Goal: Use online tool/utility: Utilize a website feature to perform a specific function

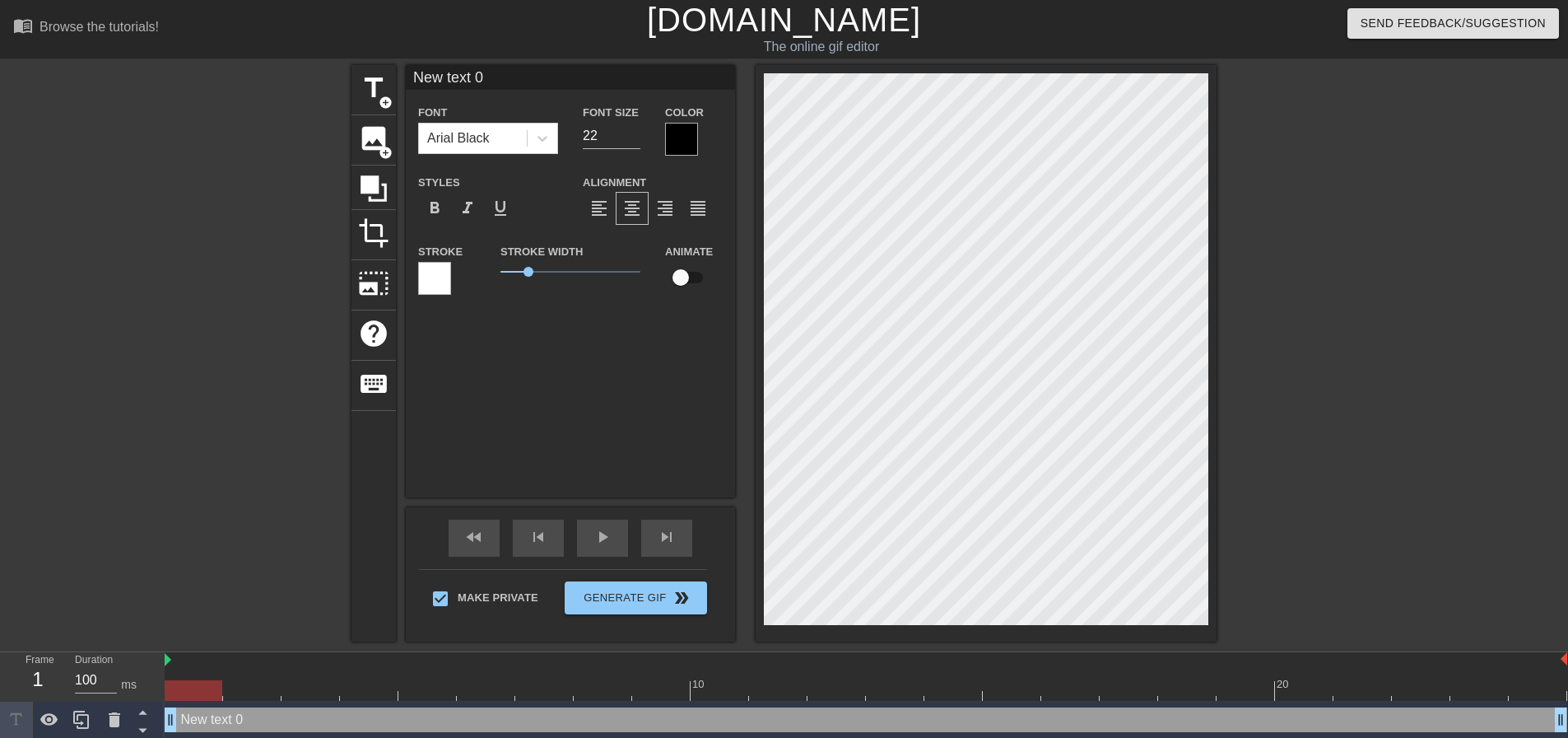
scroll to position [3, 2]
drag, startPoint x: 193, startPoint y: 691, endPoint x: 0, endPoint y: 622, distance: 205.0
click at [0, 628] on div "menu_book Browse the tutorials! [DOMAIN_NAME] The online gif editor Send Feedba…" at bounding box center [784, 369] width 1568 height 739
type input "M"
type textarea "M"
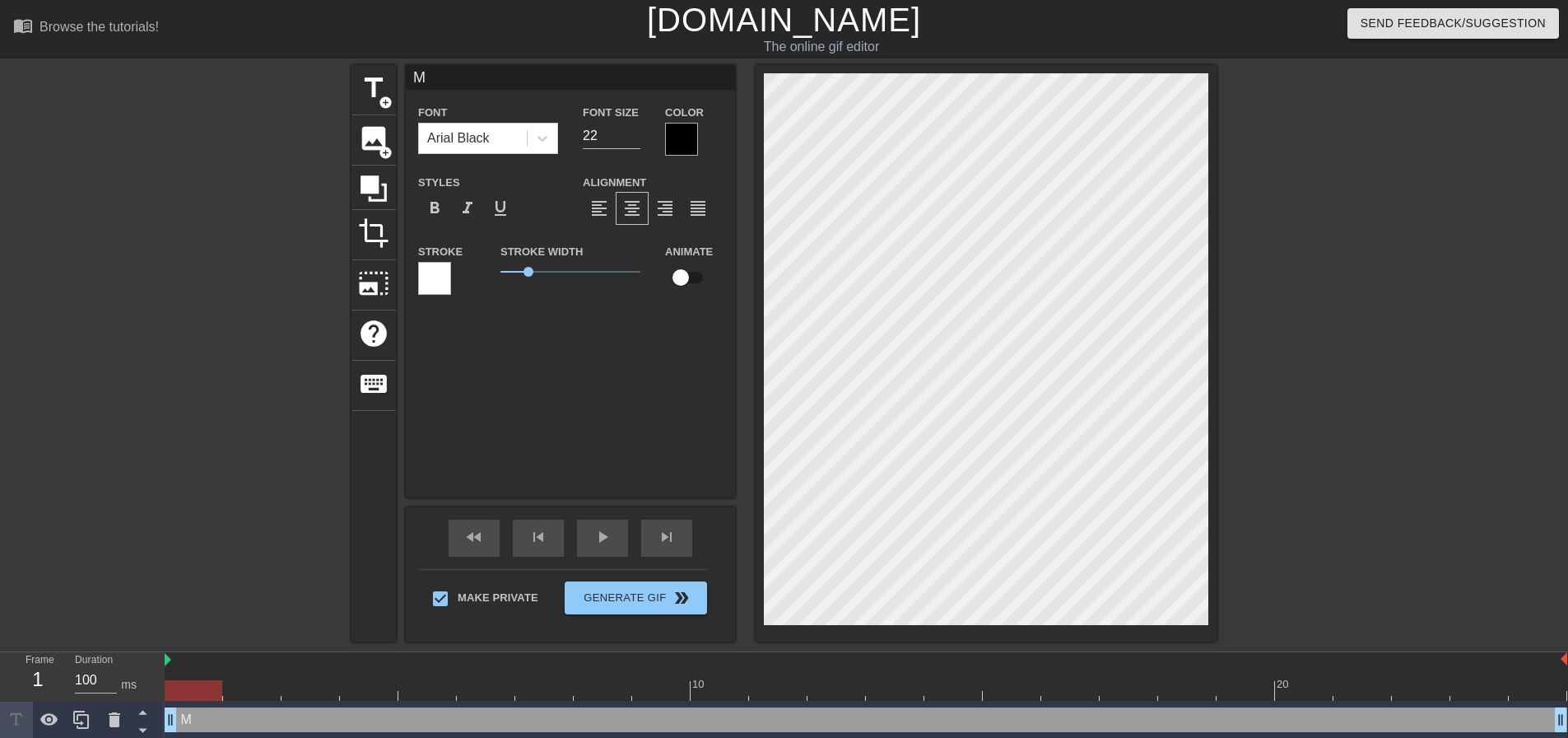
type input "Mm"
type textarea "Mm"
type input "Mmm"
type textarea "Mmm"
type input "Mmmm"
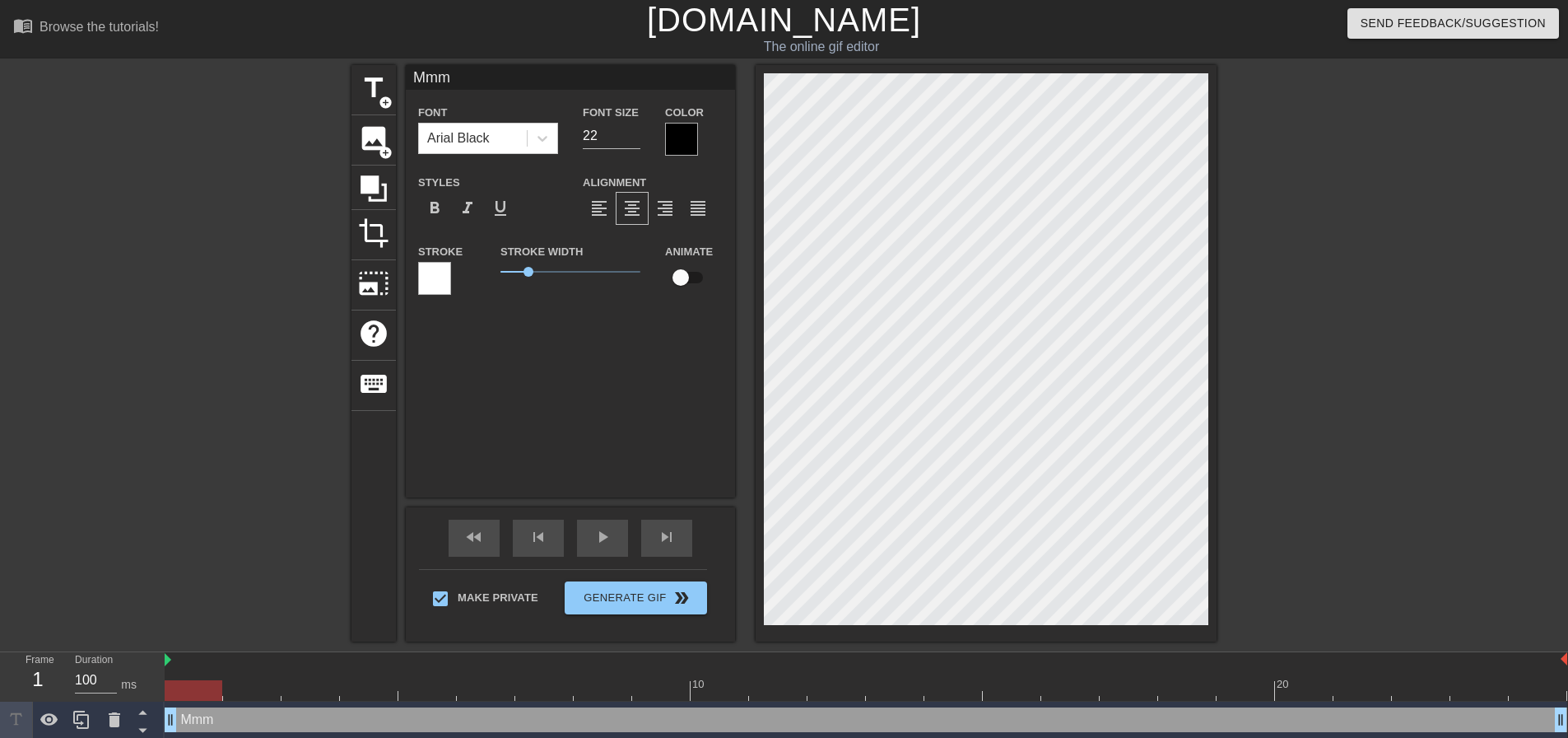
type textarea "Mmmm"
type input "Mmmm"
type textarea "Mmmm"
type input "Mmmm o"
type textarea "Mmmm o"
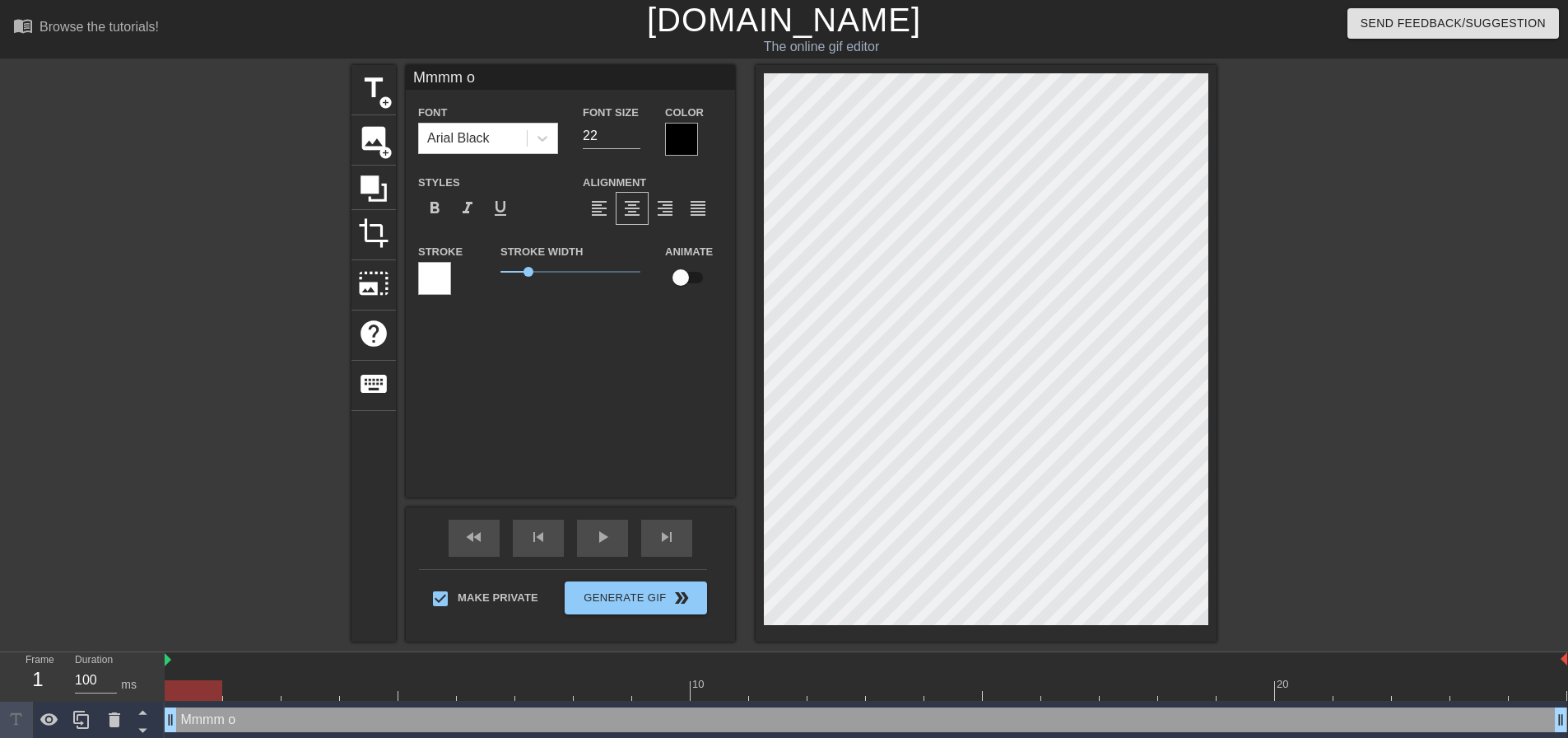
type input "Mmmm oh"
type textarea "Mmmm oh"
type input "Mmmm oh"
type textarea "Mmmm oh"
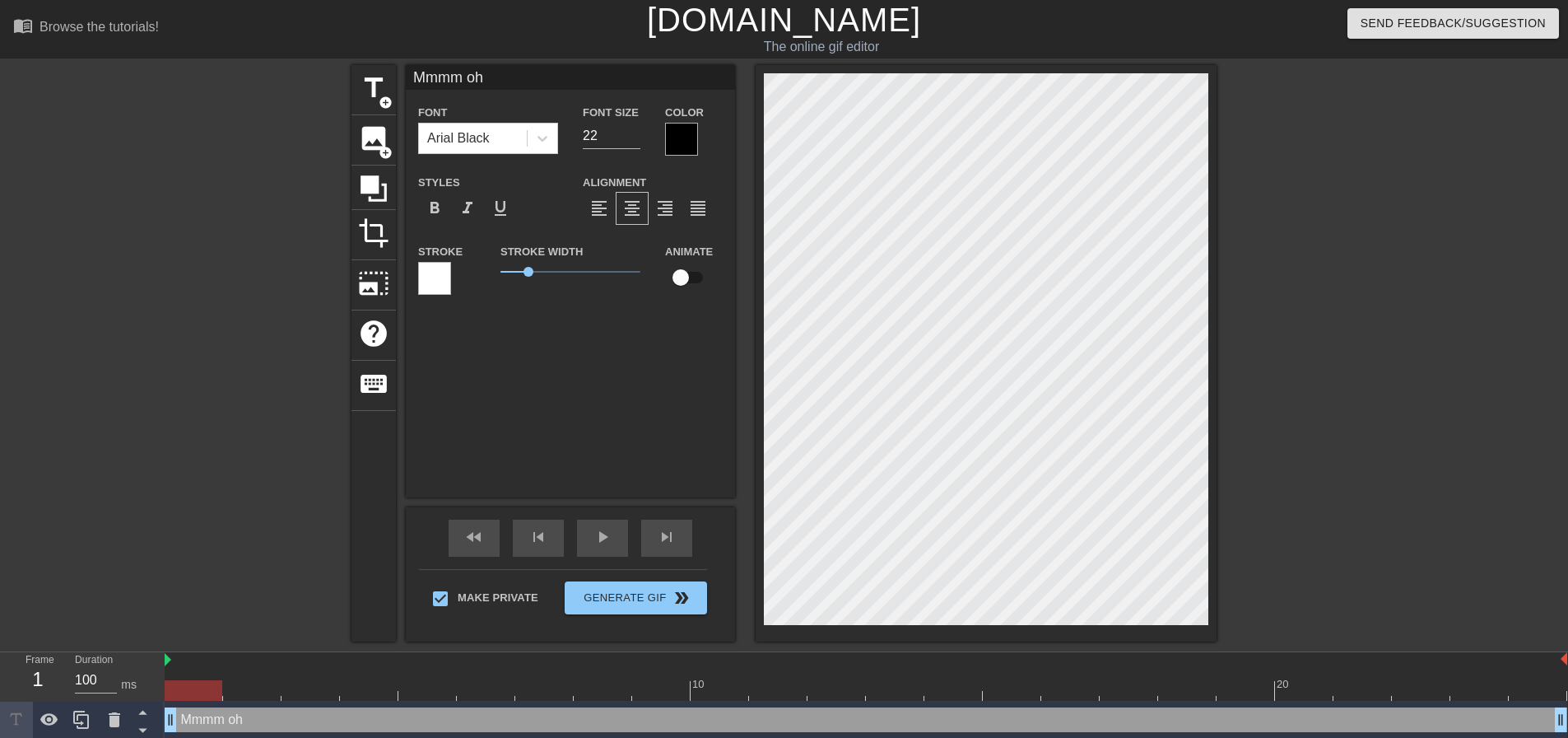
type input "Mmmm oh h"
type textarea "Mmmm oh h"
type input "Mmmm [PERSON_NAME]"
type textarea "Mmmm [PERSON_NAME]"
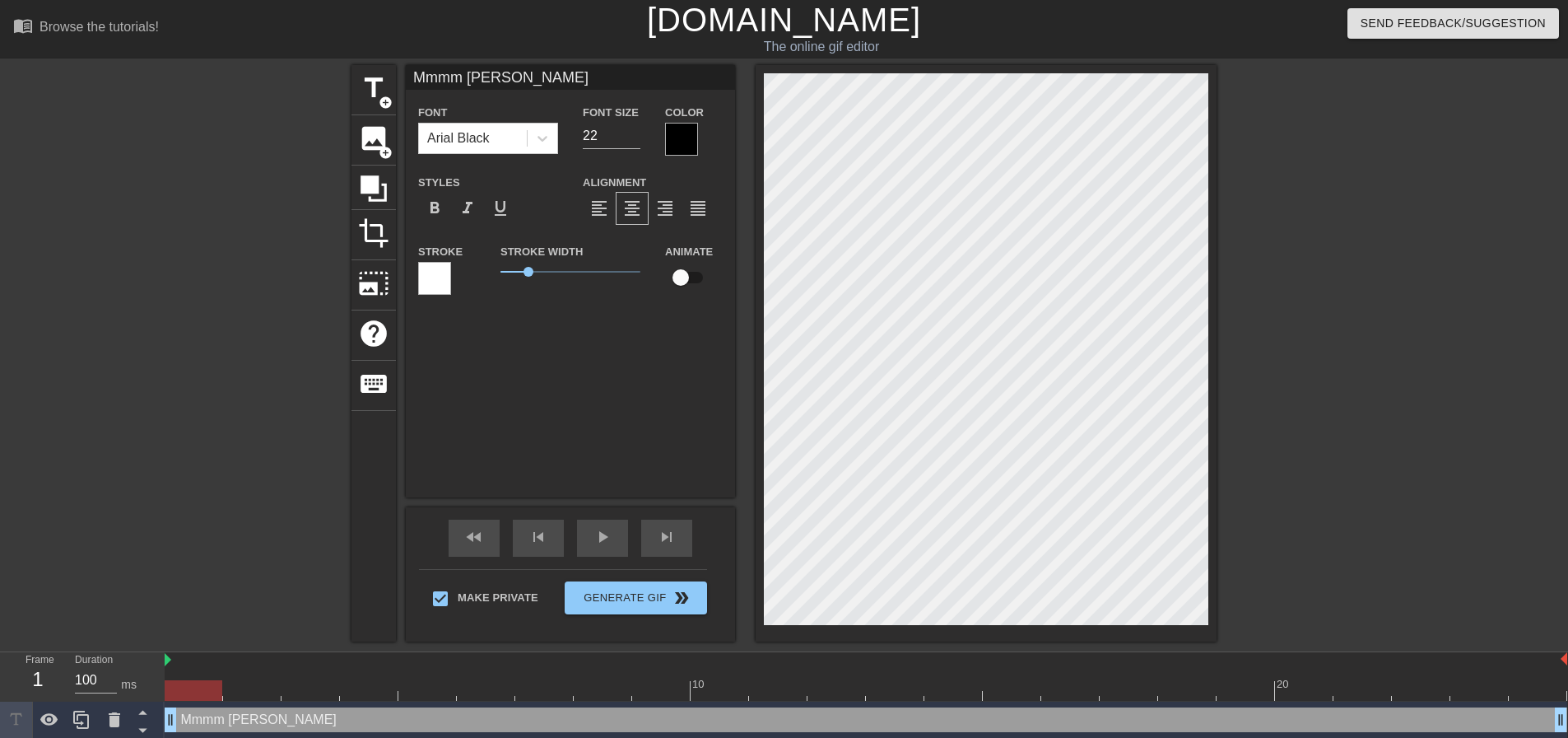
type input "Mmmm oh hoe"
type textarea "Mmmm oh hoe"
type input "Mmmm [PERSON_NAME]"
type textarea "Mmmm [PERSON_NAME]"
type input "Mmmm oh hon"
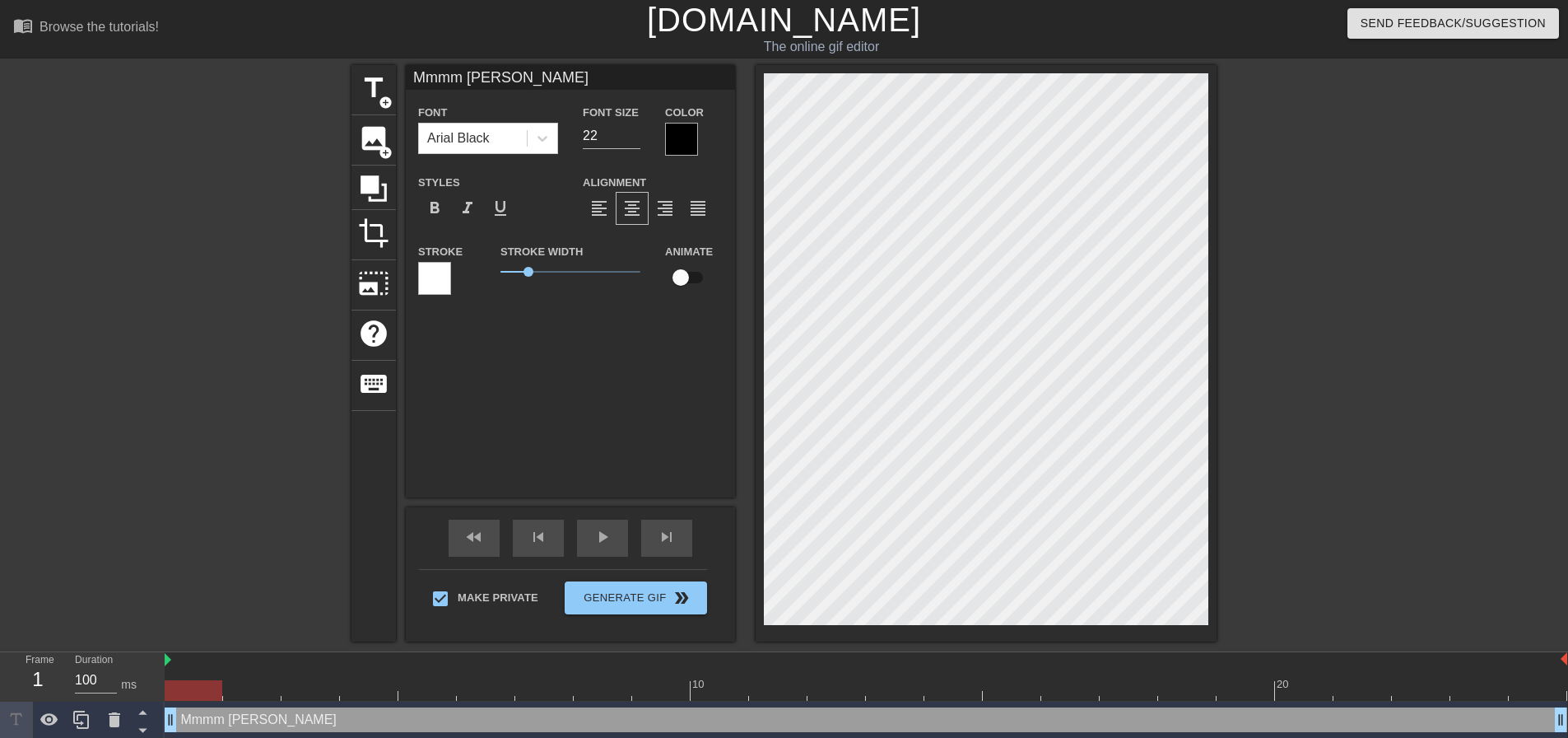
type textarea "Mmmm oh hon"
type input "Mmmm oh hone"
type textarea "Mmmm oh hone"
type input "Mmmm oh honey"
type textarea "Mmmm oh honey"
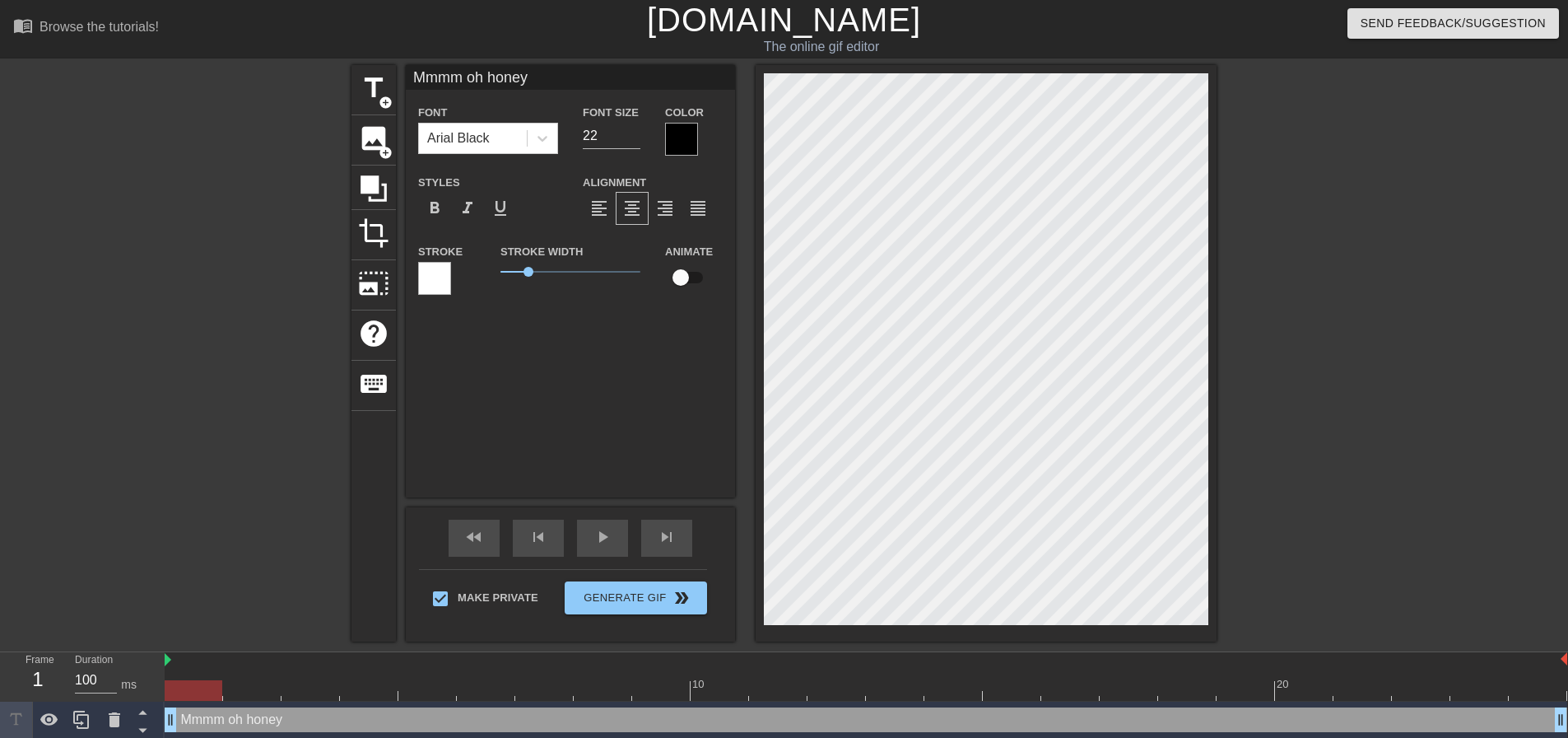
type input "Mmmm oh honey."
type textarea "Mmmm oh honey."
type input "Mmmm oh honey.."
type textarea "Mmmm oh honey.."
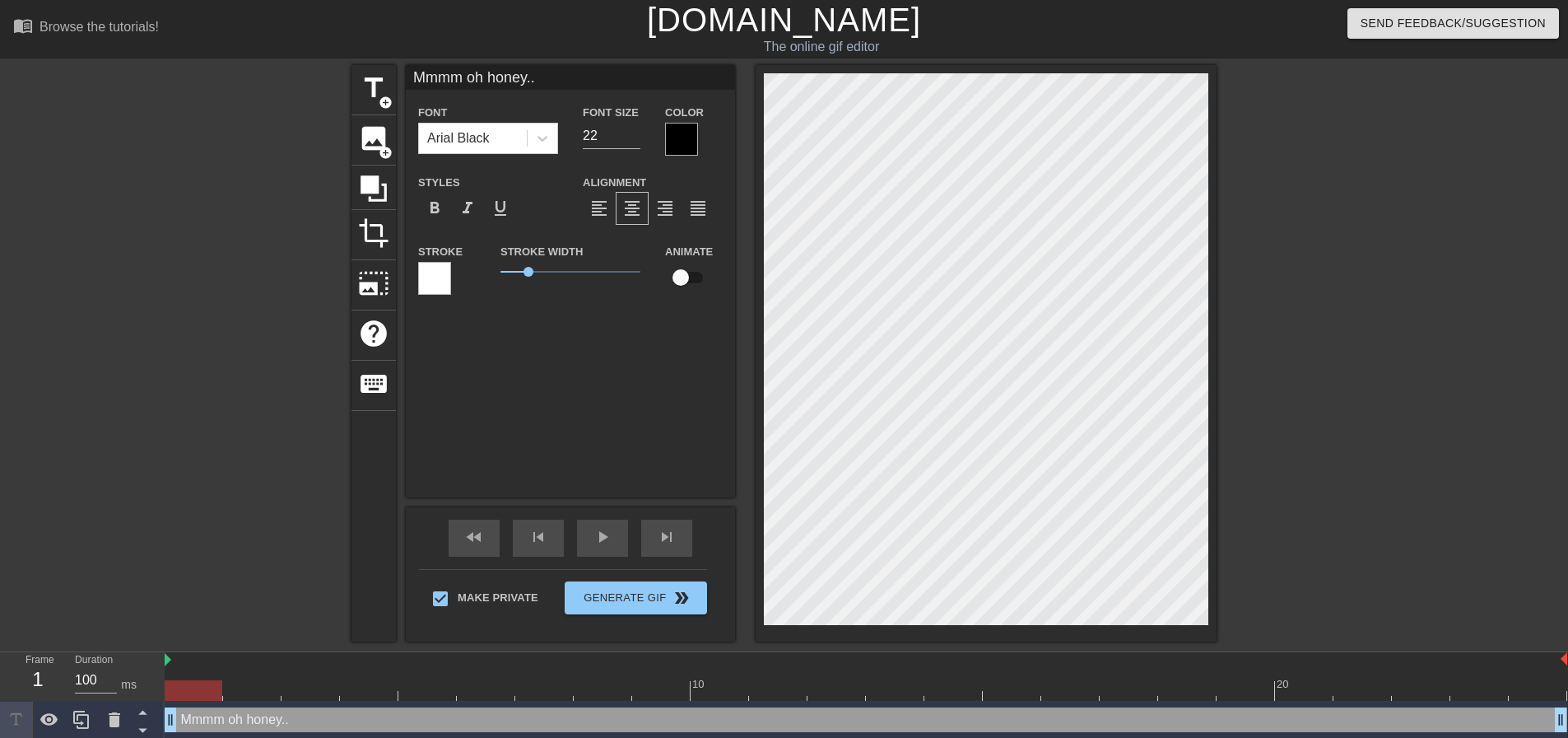
type input "Mmmm oh honey..."
type textarea "Mmmm oh honey..."
type input "Mmmm oh honey..."
type textarea "Mmmm oh honey..."
type input "Mmmm oh honey... M"
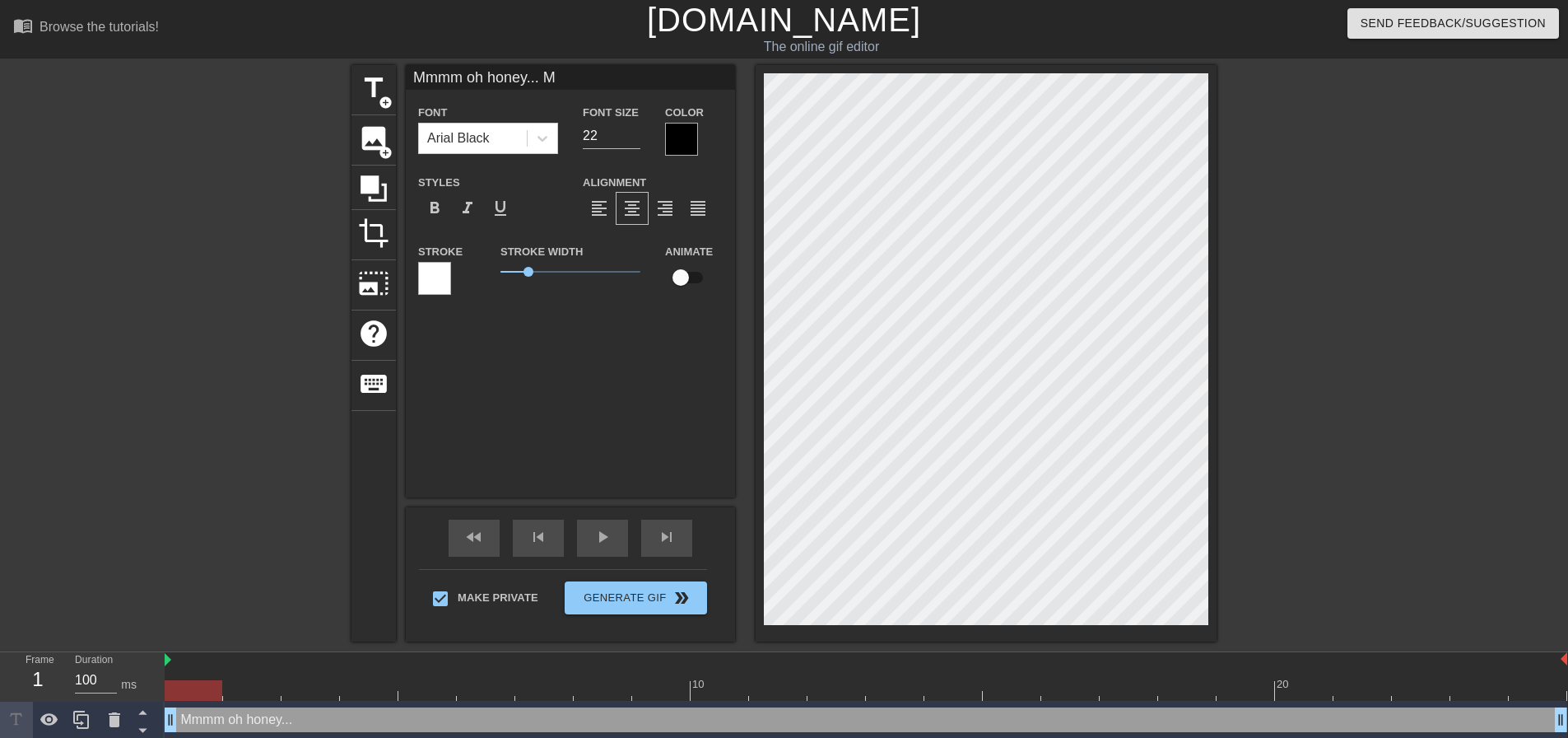
type textarea "Mmmm oh honey... Mo"
type input "Mmmm oh honey... Mom"
type textarea "Mmmm oh honey... Mom"
type input "Mmmm oh honey... Momm"
type textarea "Mmmm oh honey... Momm"
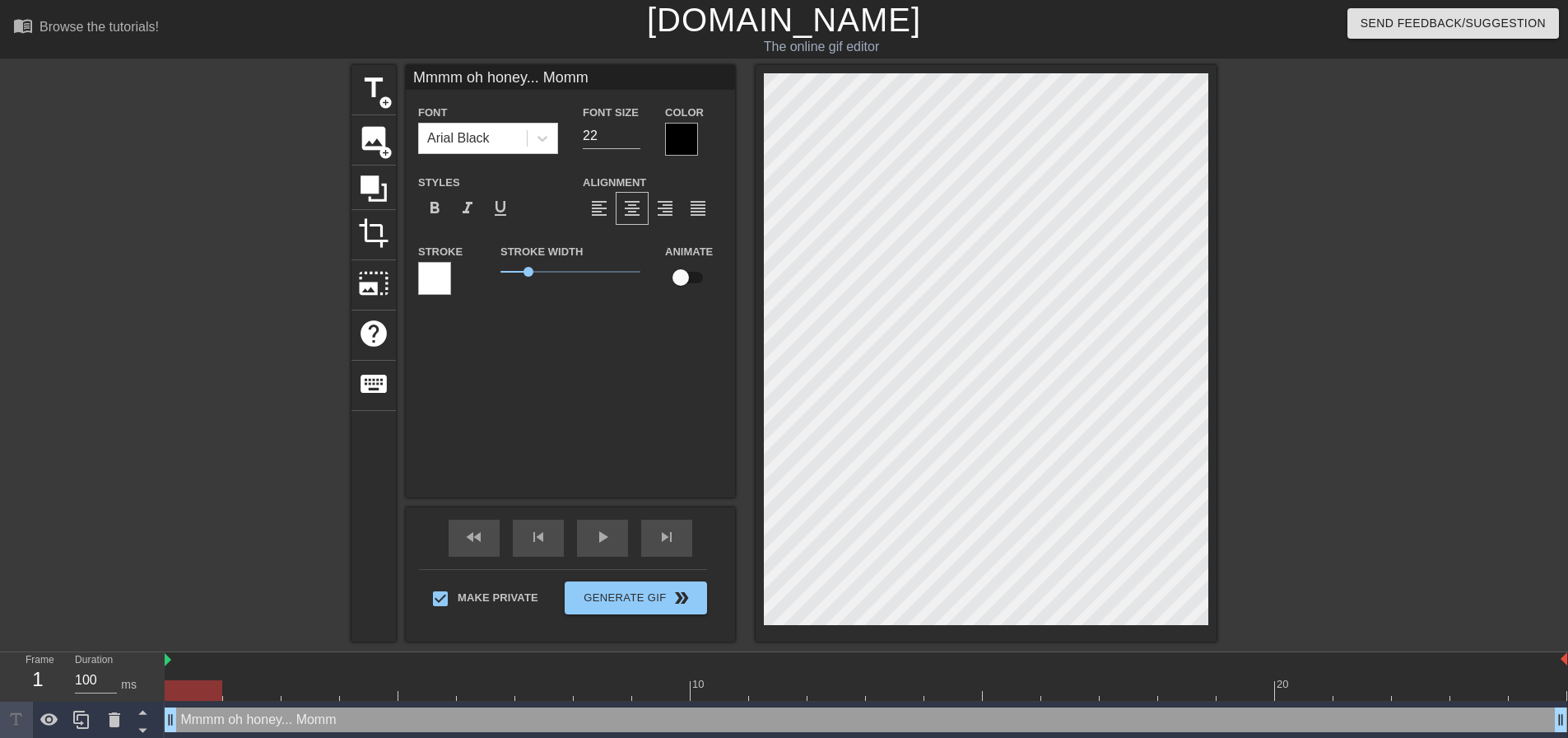
type input "Mmmm oh honey... Mommy"
type textarea "Mmmm oh honey... Mommy"
type input "Mmmm oh honey... Mommy"
type textarea "Mmmm oh honey... Mommy"
type input "Mmmm oh honey... Mommy l"
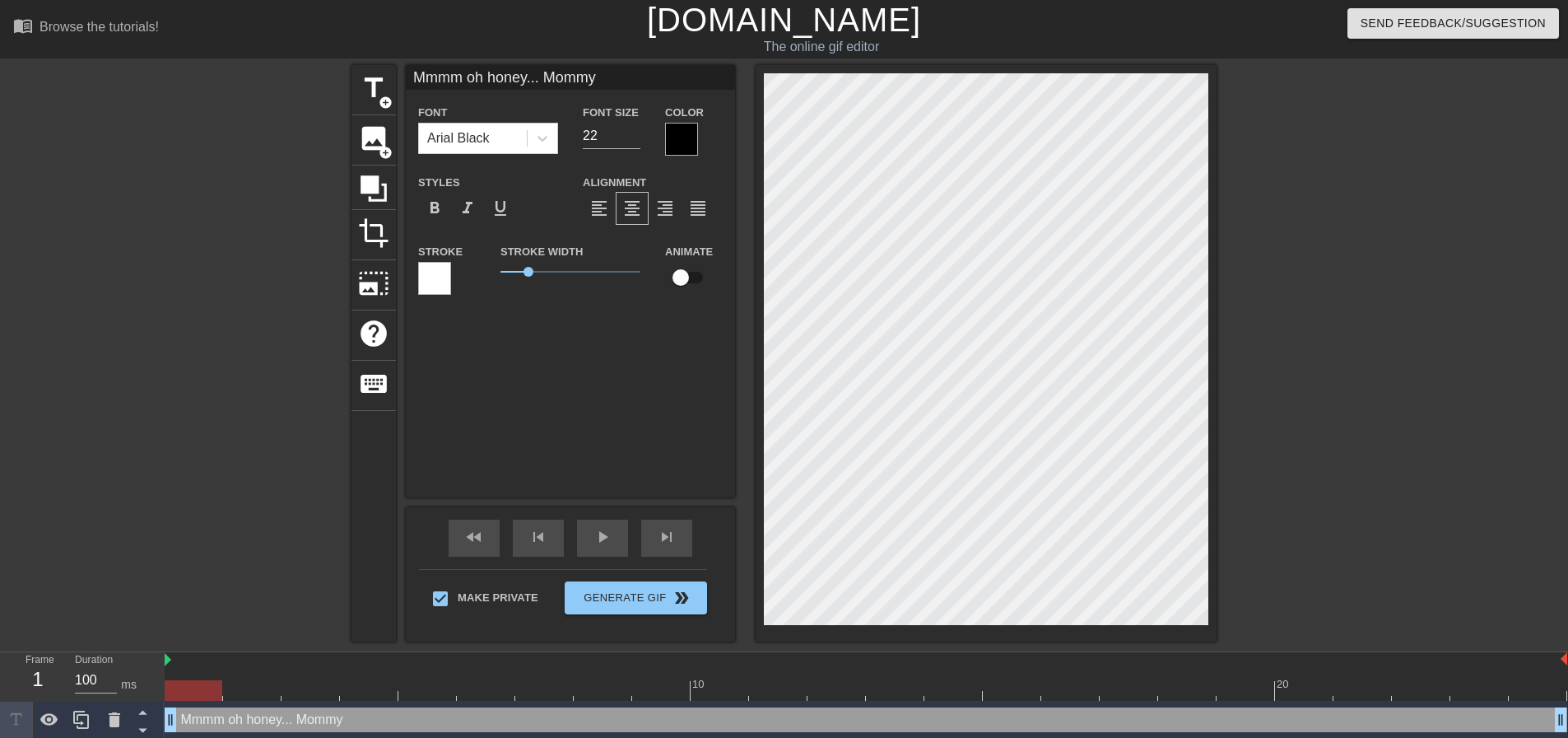
type textarea "Mmmm oh honey... Mommy l"
type input "Mmmm oh honey... Mommy lo"
type textarea "Mmmm oh honey... Mommy lo"
type input "Mmmm oh honey... Mommy lov"
type textarea "Mmmm oh honey... Mommy love"
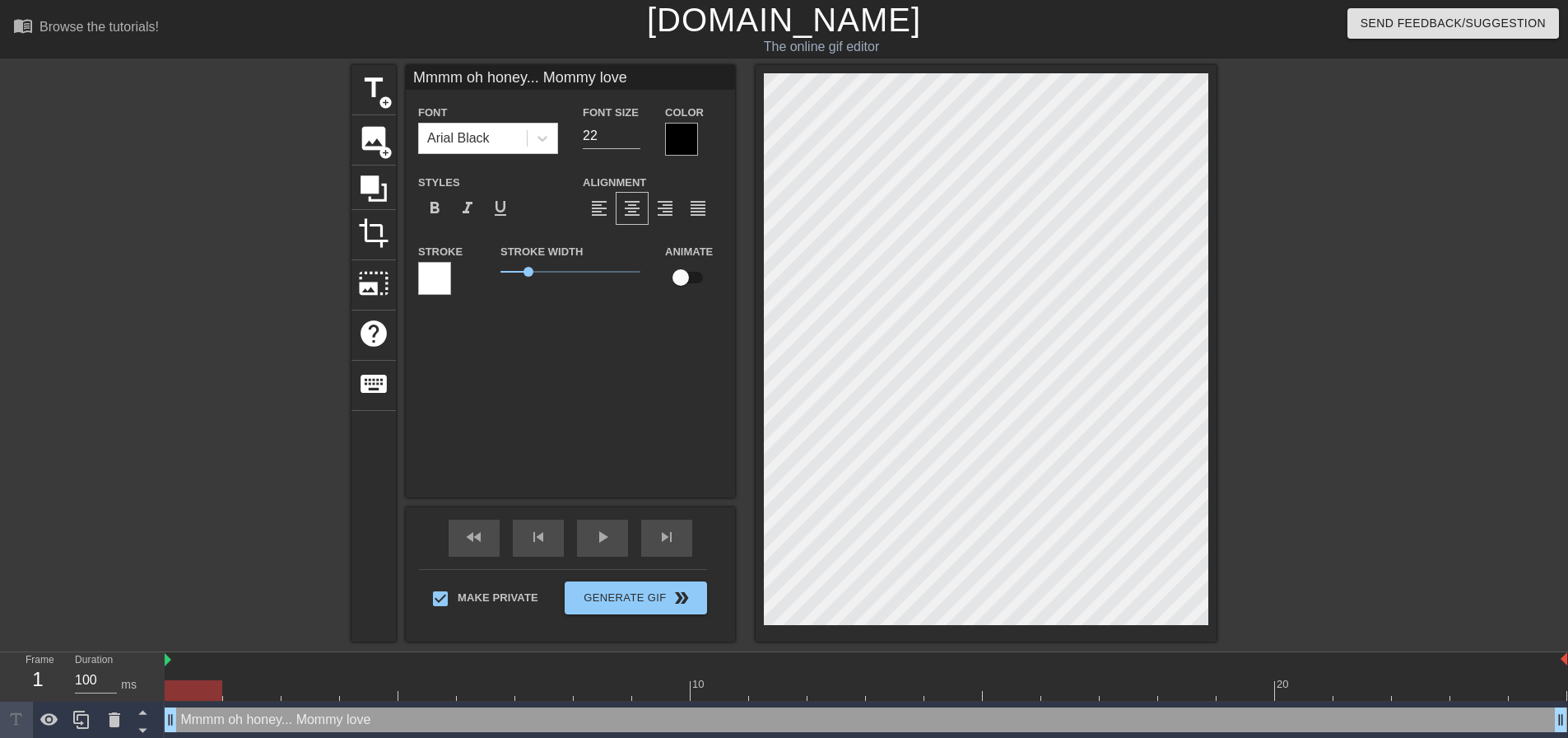
type input "Mmmm oh honey... Mommy loves"
type textarea "Mmmm oh honey... Mommy loves"
type input "Mmmm oh honey... Mommy loves"
type textarea "Mmmm oh honey... Mommy loves"
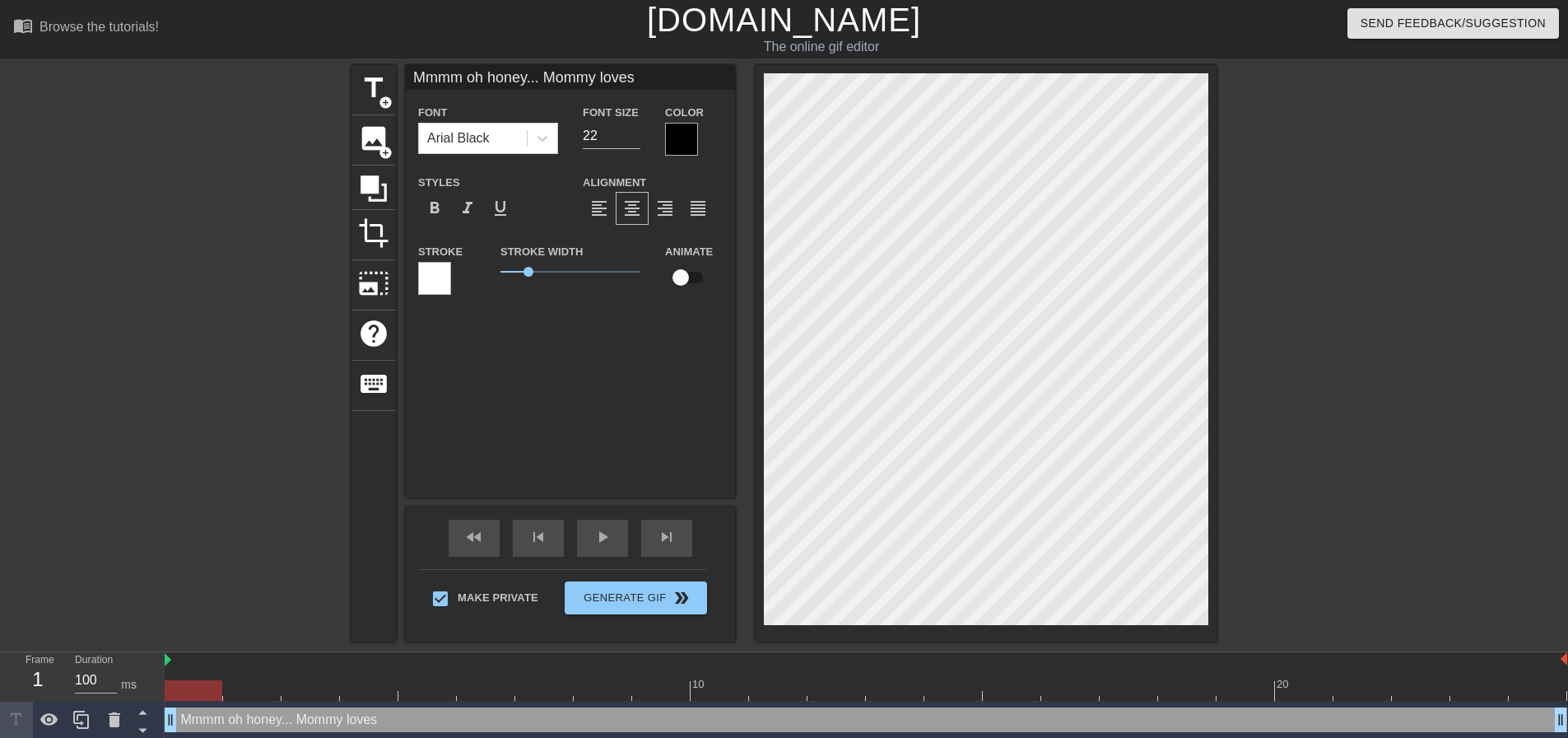
type input "Mmmm oh honey... Mommy [PERSON_NAME]"
type textarea "Mmmm oh honey... Mommy loves h"
type input "Mmmm oh honey... Mommy lovesho"
type textarea "Mmmm oh honey... Mommy loves ho"
type input "Mmmm oh honey... Mommy loveshow"
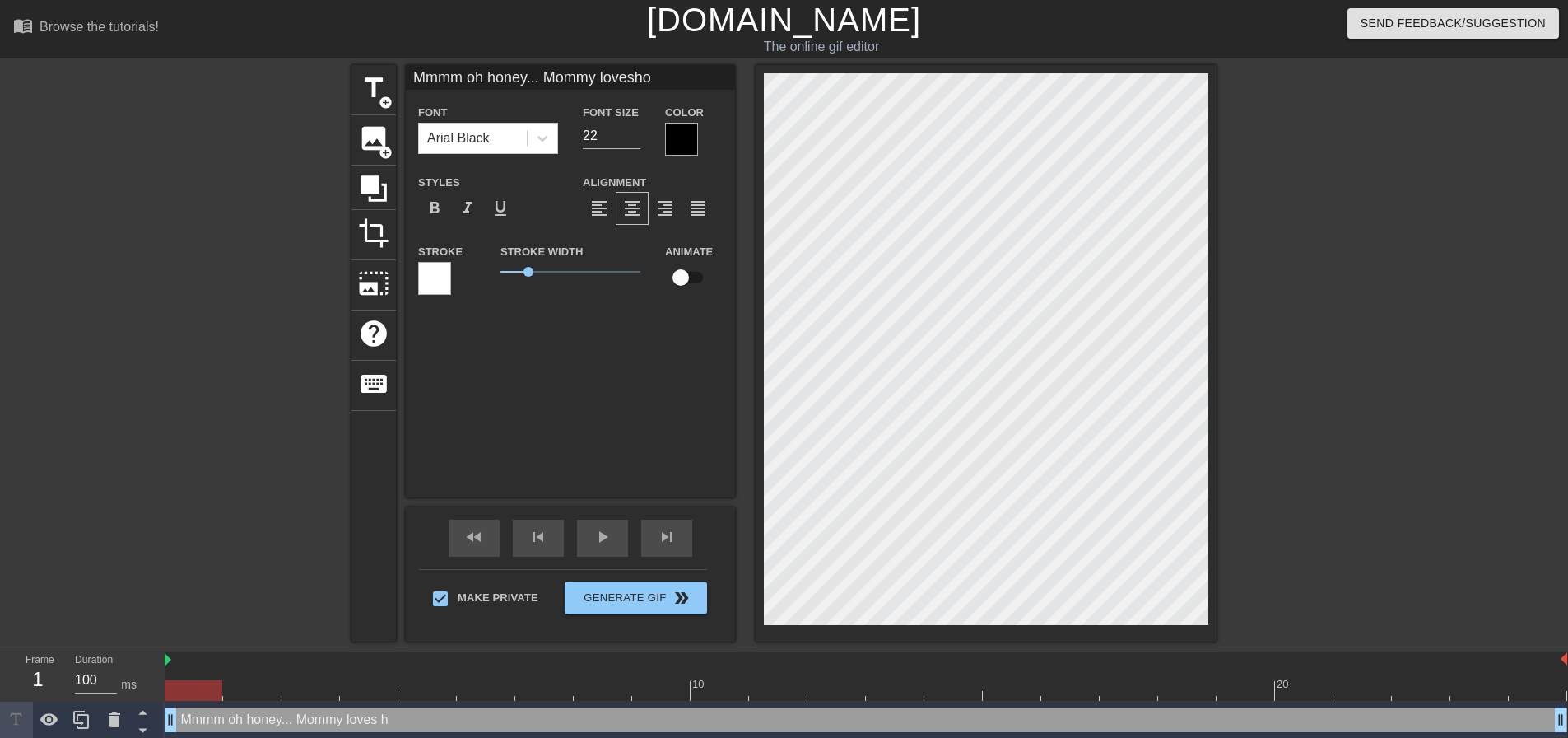
type textarea "Mmmm oh honey... Mommy loves how"
type input "Mmmm oh honey... Mommy loveshow"
type textarea "Mmmm oh honey... Mommy loves how"
type input "Mmmm oh honey... Mommy loveshow"
type textarea "Mmmm oh honey... Mommy loves how"
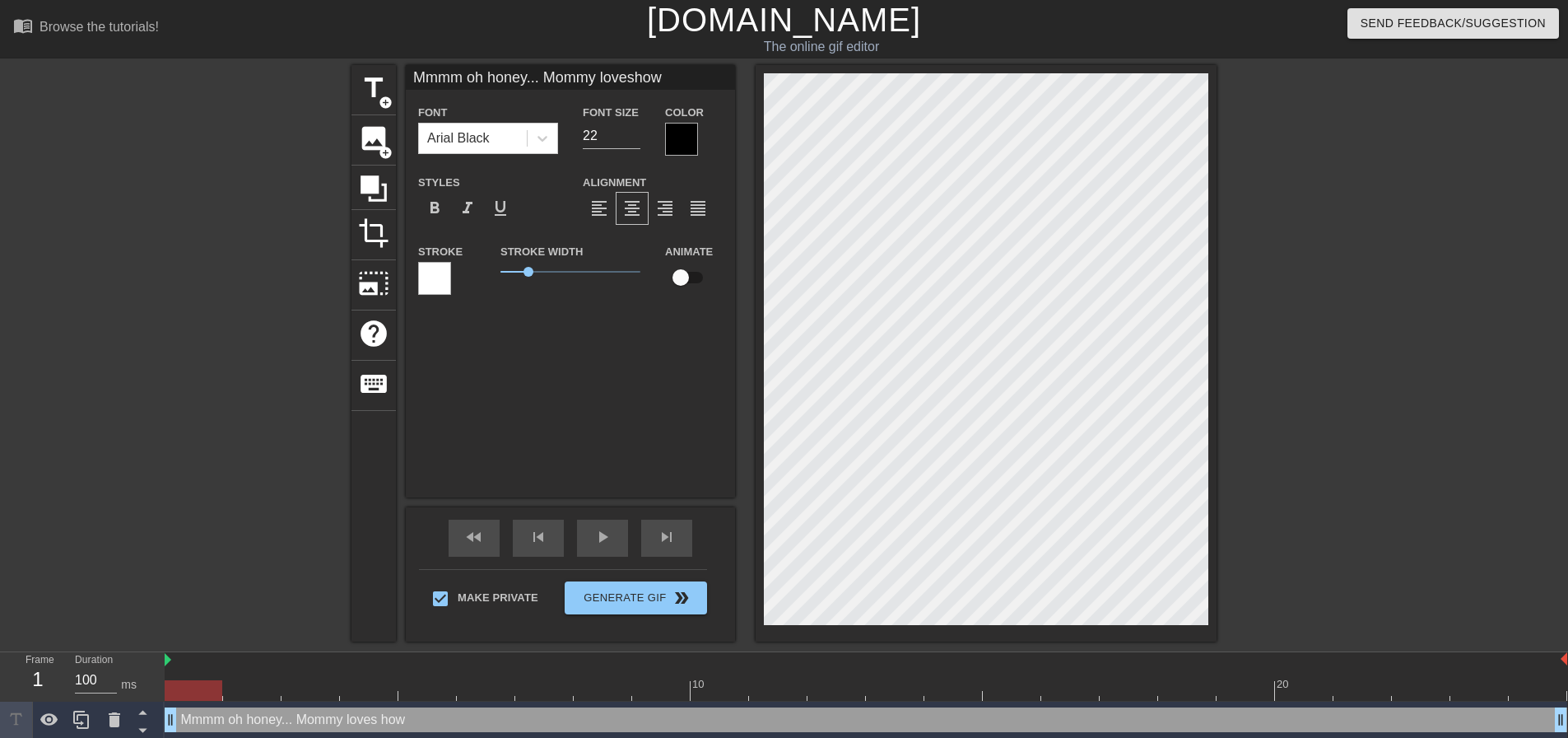
type input "Mmmm oh honey... Mommy lovesho"
type textarea "Mmmm oh honey... Mommy loves ho"
type input "Mmmm oh honey... Mommy [PERSON_NAME]"
type textarea "Mmmm oh honey... Mommy loves h"
type input "Mmmm oh honey... Mommy loves"
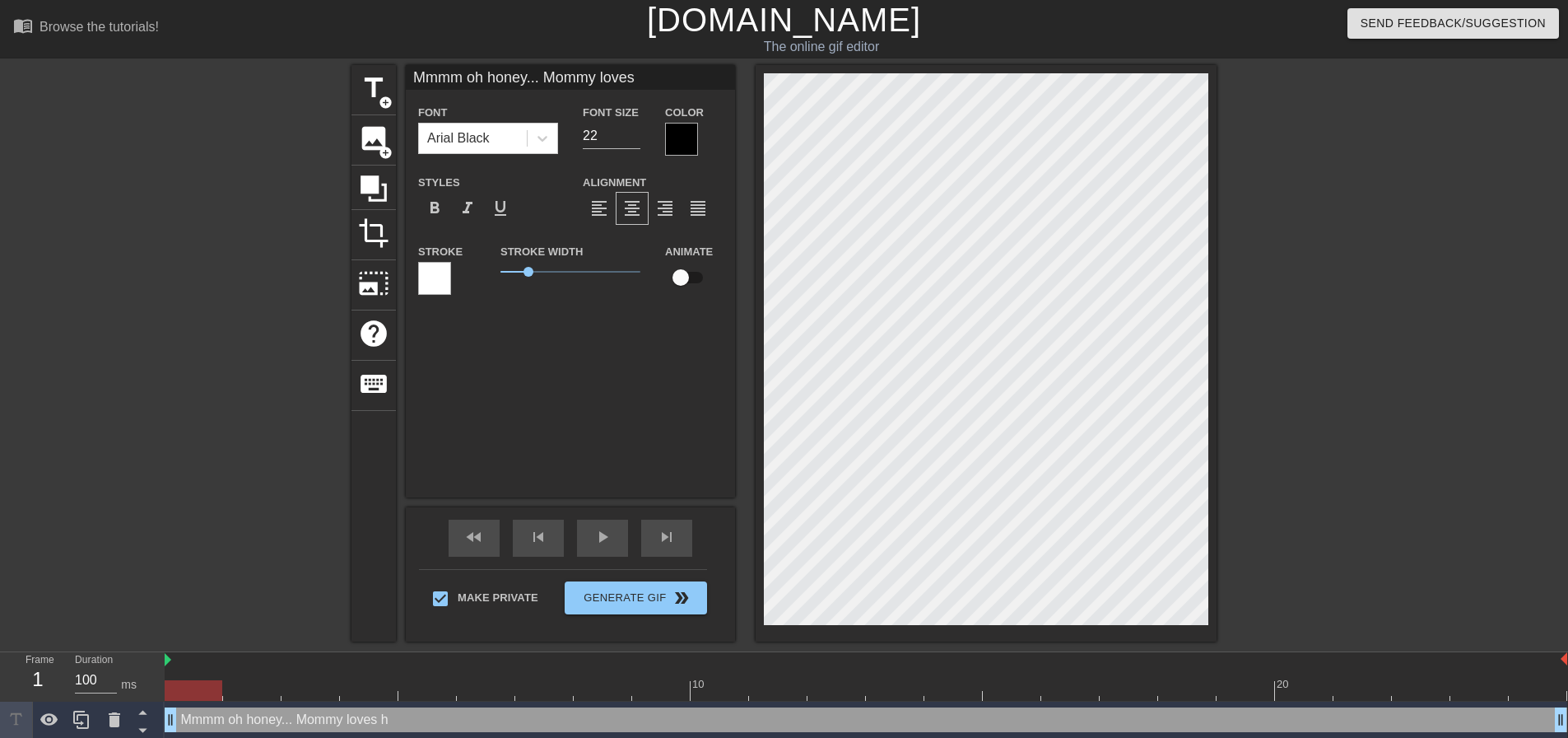
type textarea "Mmmm oh honey... Mommy loves"
type input "Mmmm oh honey... Mommy love"
type textarea "Mmmm oh honey... Mommy love"
type input "Mmmm oh honey... Mommy lov"
type textarea "Mmmm oh honey... Mommy lov"
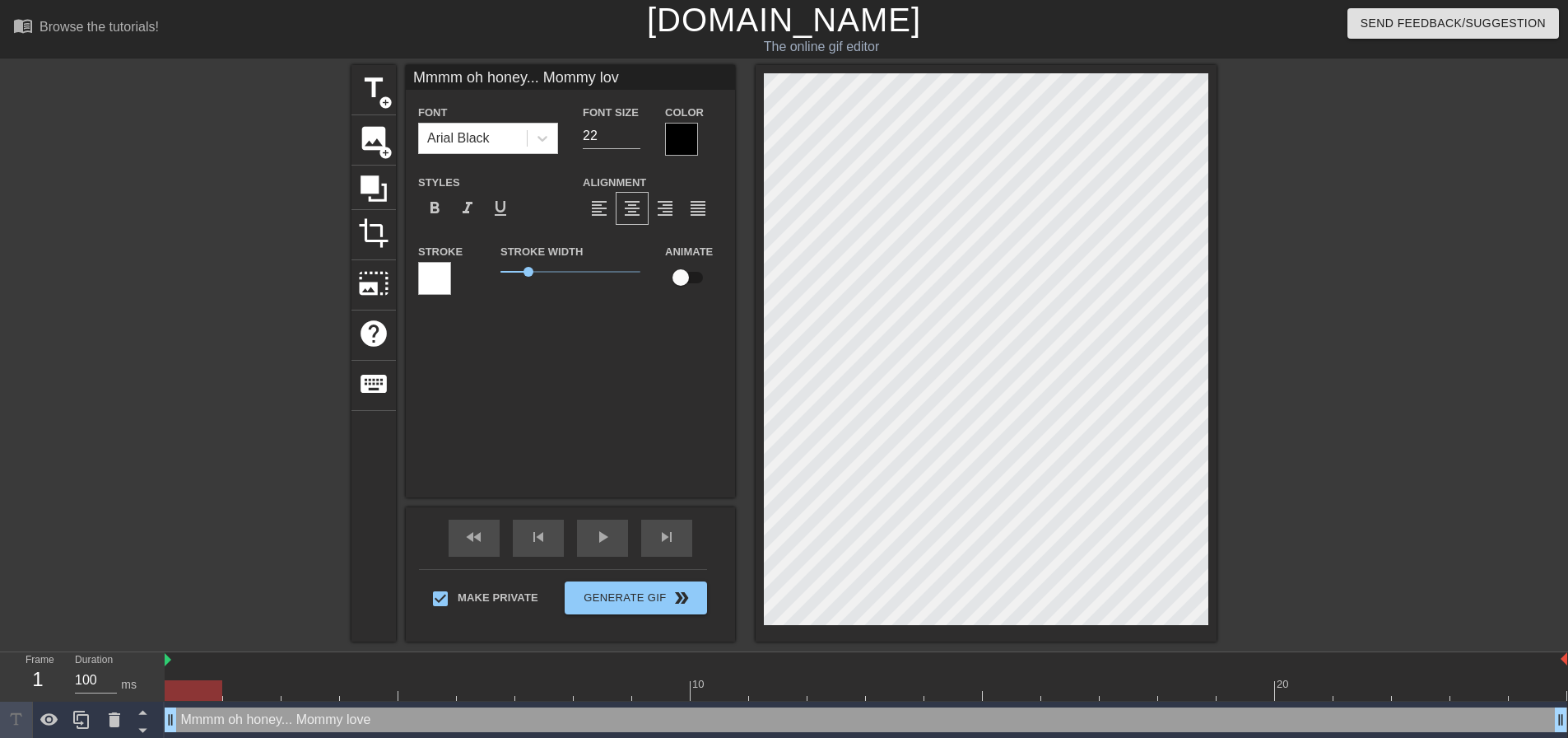
type input "Mmmm oh honey... Mommy lo"
type textarea "Mmmm oh honey... Mommy lo"
type input "Mmmm oh honey... Mommy l"
type textarea "Mmmm oh honey... Mommy l"
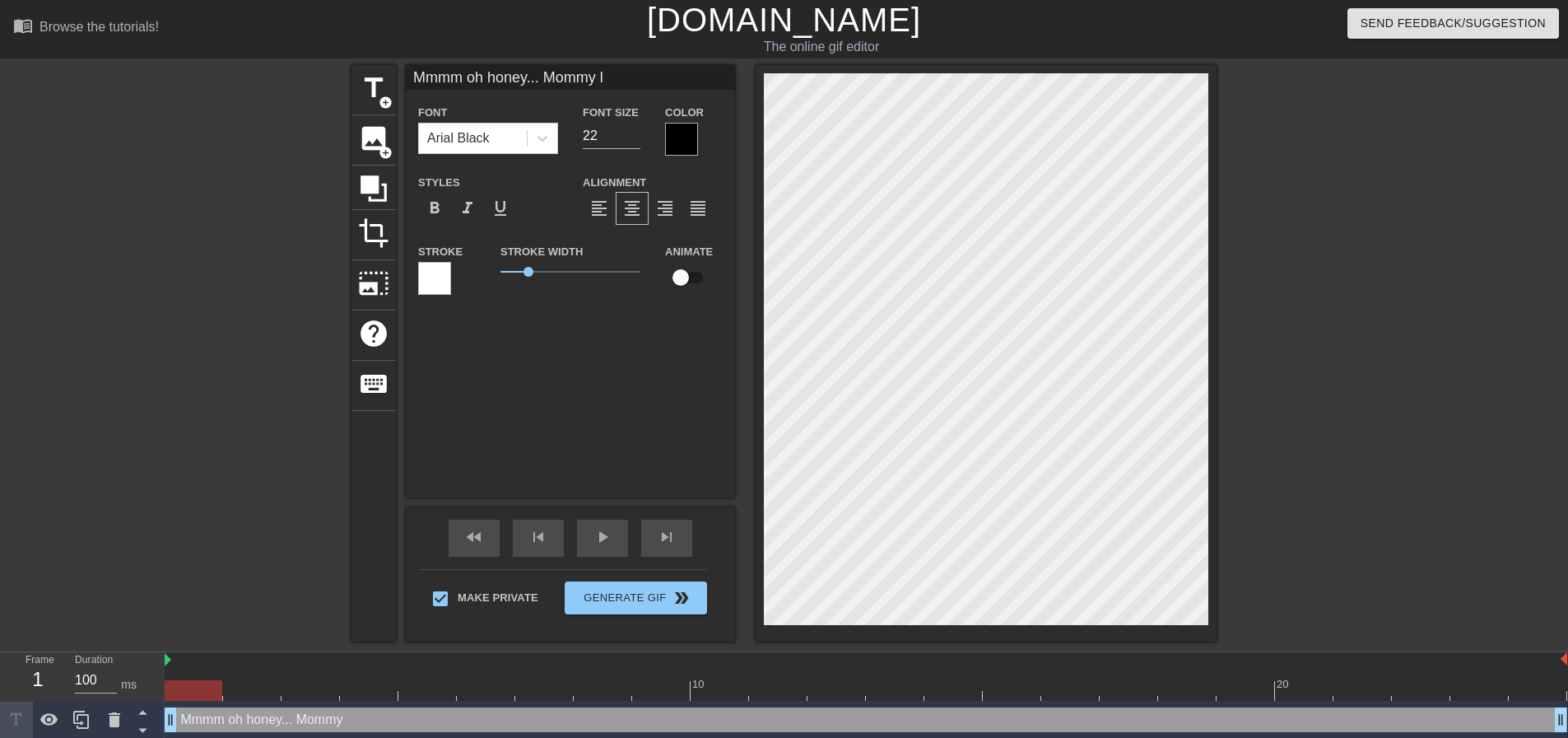
type input "Mmmm oh honey... Mommy"
type textarea "Mmmm oh honey... Mommy"
type input "Mmmm oh honey... Mommy l"
type textarea "Mmmm oh honey... Mommy l"
type input "Mmmm oh honey... Mommy lo"
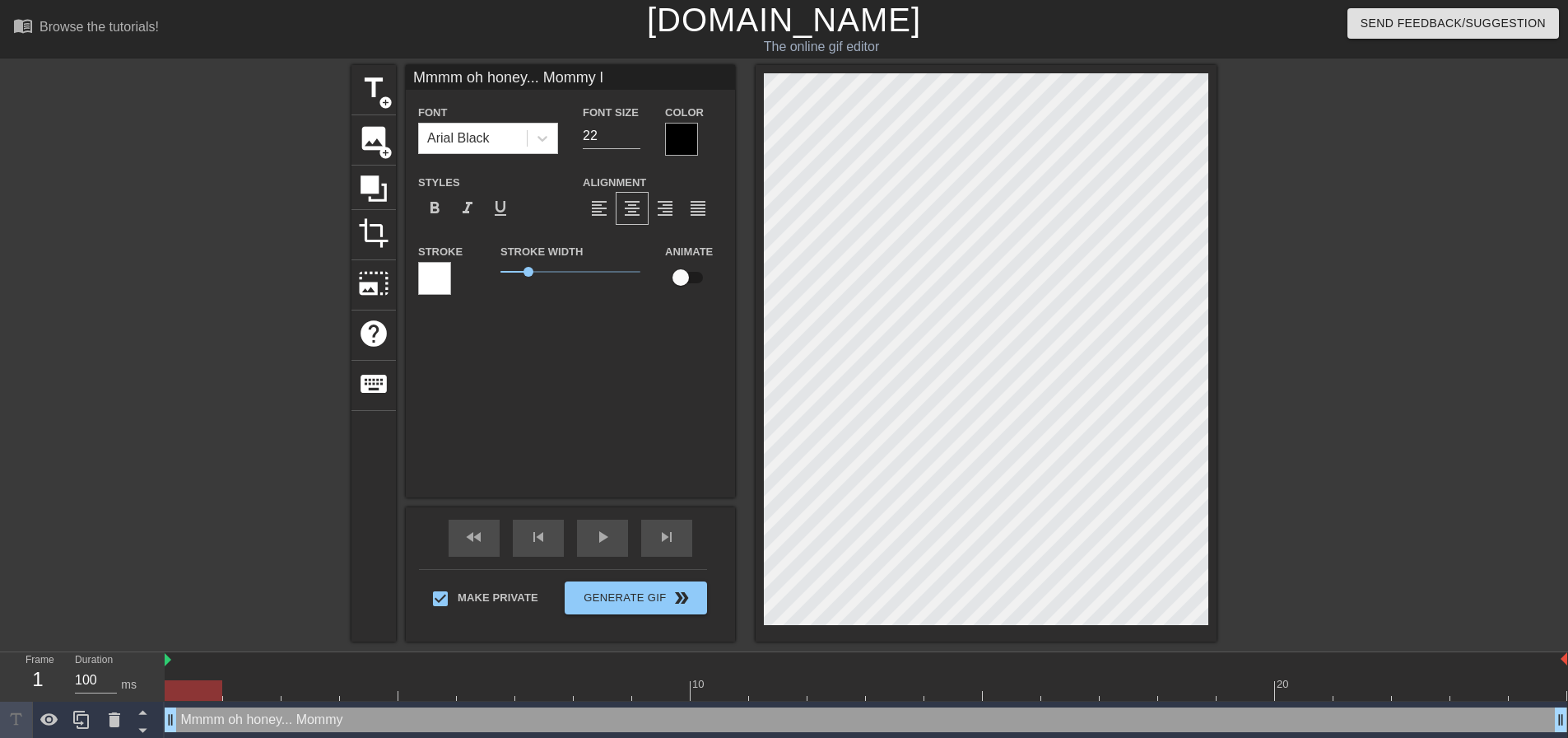
type textarea "Mmmm oh honey... Mommy lo"
type input "Mmmm oh honey... Mommy lov"
type textarea "Mmmm oh honey... Mommy lov"
type input "Mmmm oh honey... Mommy love"
type textarea "Mmmm oh honey... Mommy love"
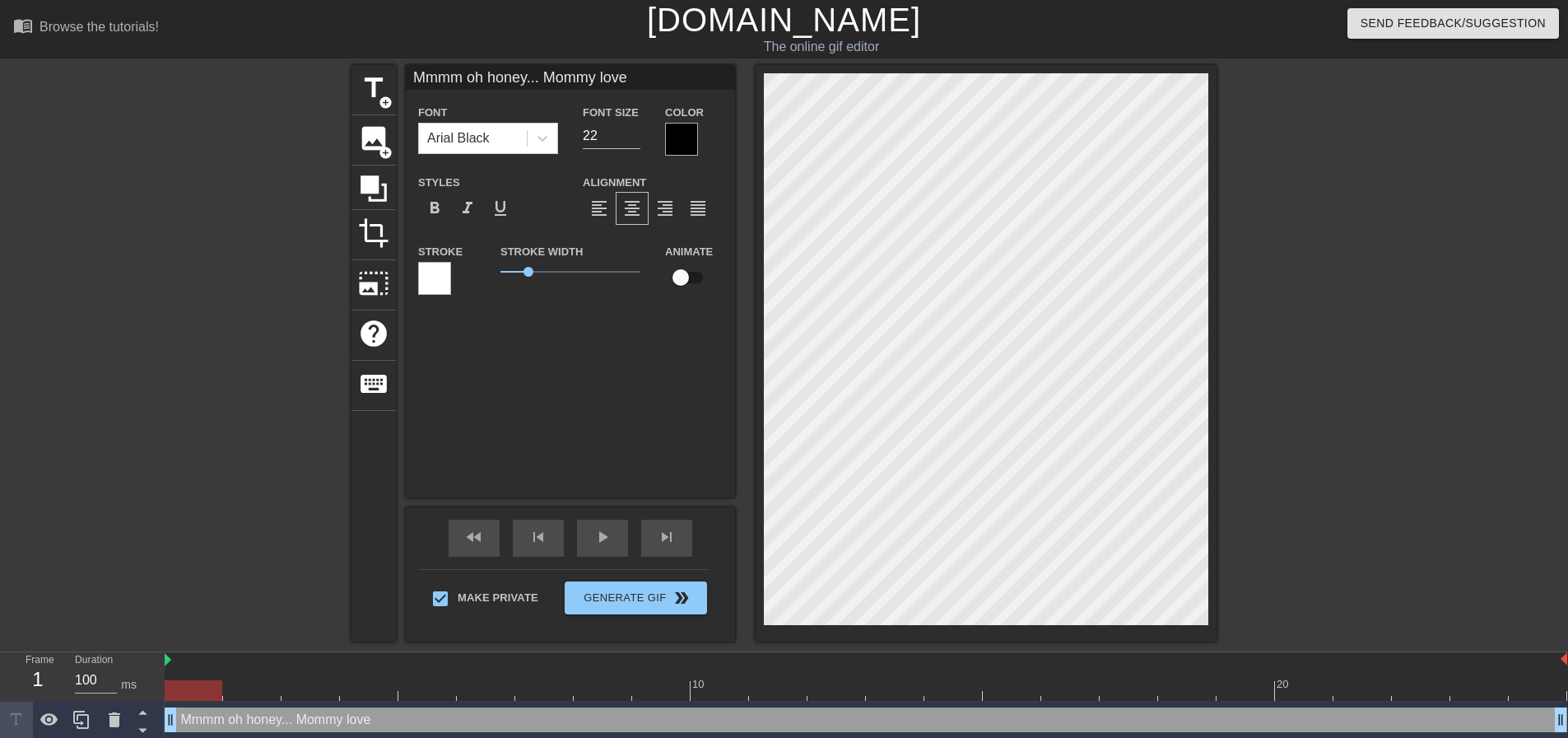
type input "Mmmm oh honey... Mommy loves"
type textarea "Mmmm oh honey... Mommy loves"
type input "Mmmm oh honey... Mommy loves"
type textarea "Mmmm oh honey... Mommy loves"
type input "Mmmm oh honey... Mommy loves i"
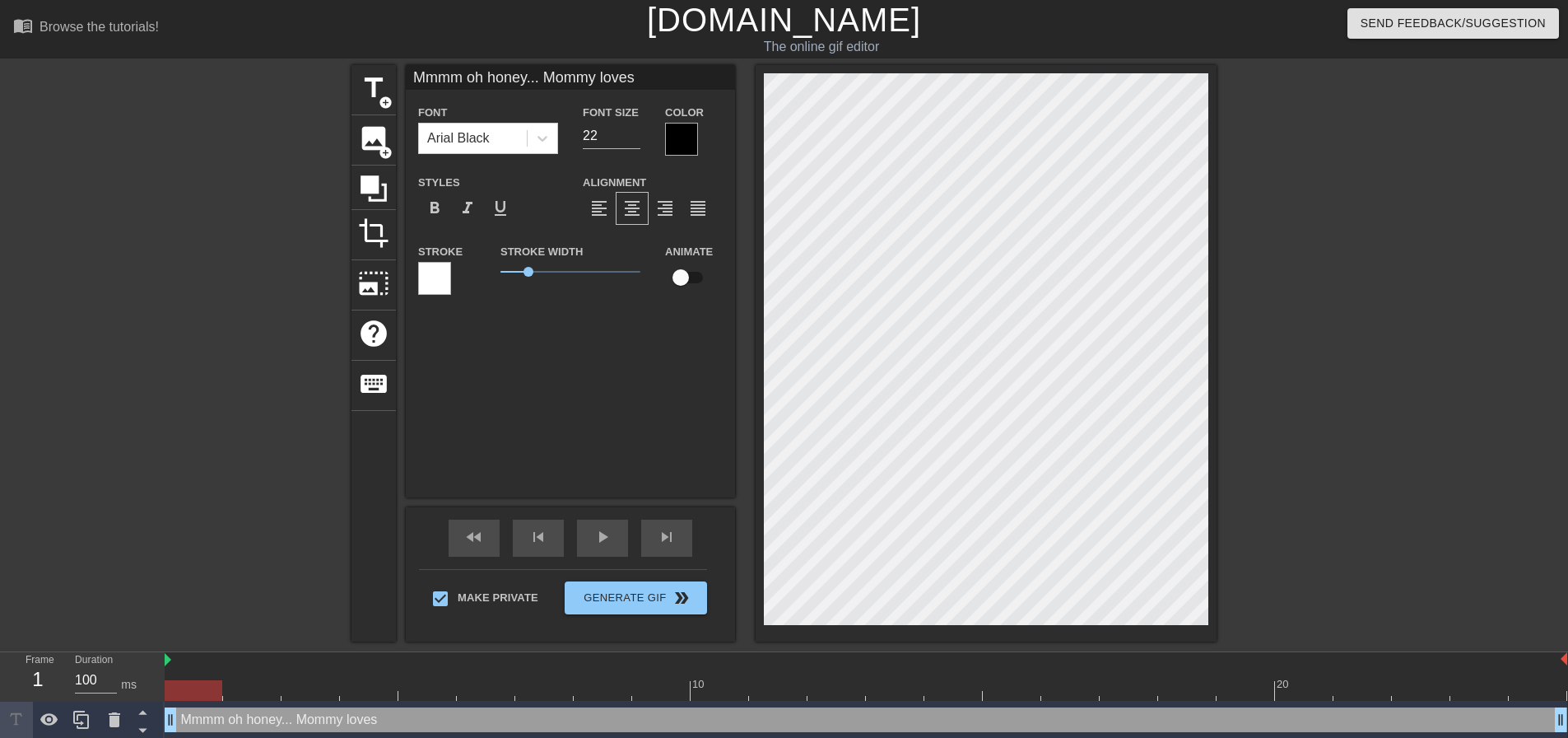
type textarea "Mmmm oh honey... Mommy loves i"
type input "Mmmm oh honey... Mommy loves it"
type textarea "Mmmm oh honey... Mommy loves it"
type input "Mmmm oh honey... Mommy loves it"
type textarea "Mmmm oh honey... Mommy loves it w"
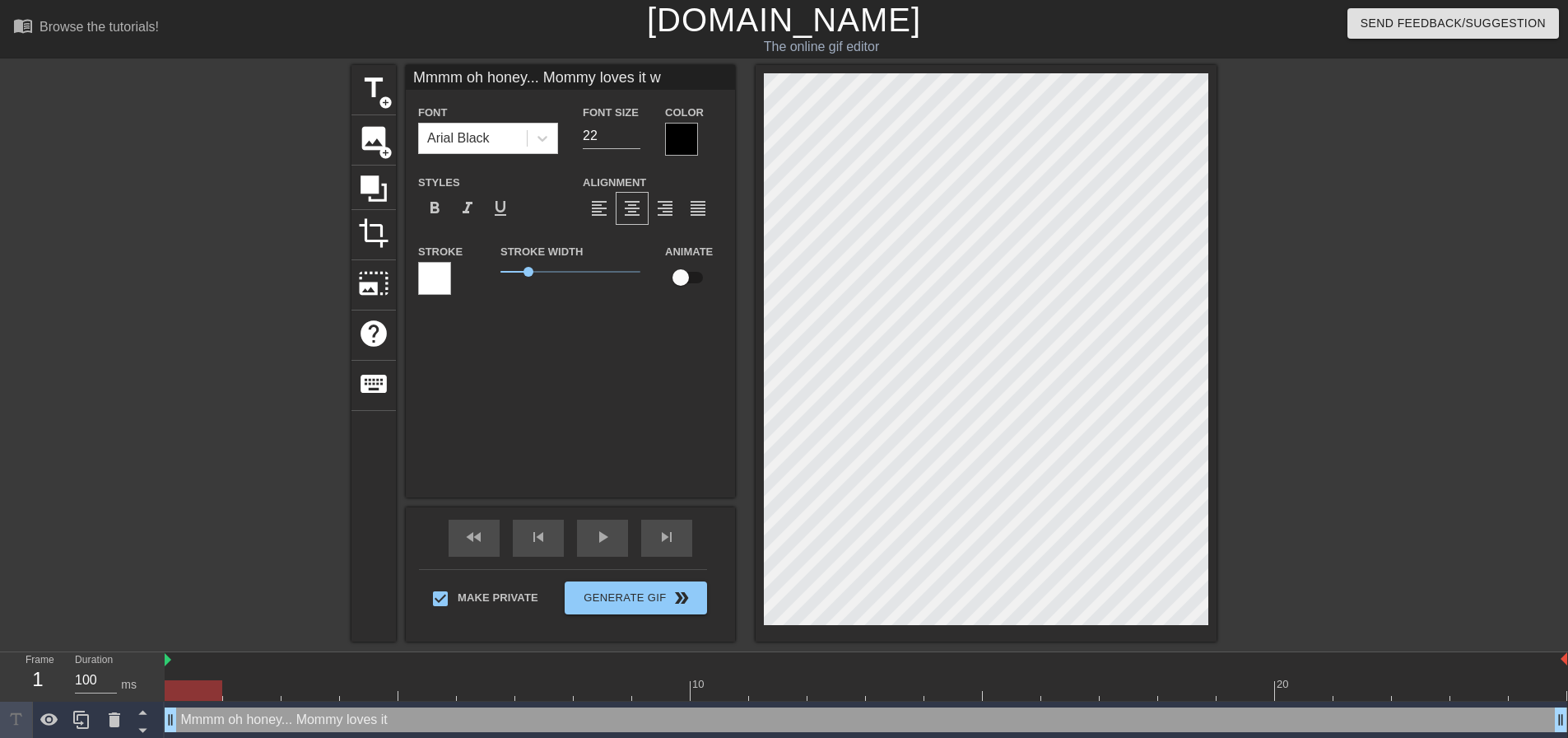
type input "Mmmm oh honey... Mommy loves it wh"
type textarea "Mmmm oh honey... Mommy loves it wh"
type input "Mmmm oh honey... Mommy loves it whe"
type textarea "Mmmm oh honey... Mommy loves it when"
type input "Mmmm oh honey... Mommy loves it when"
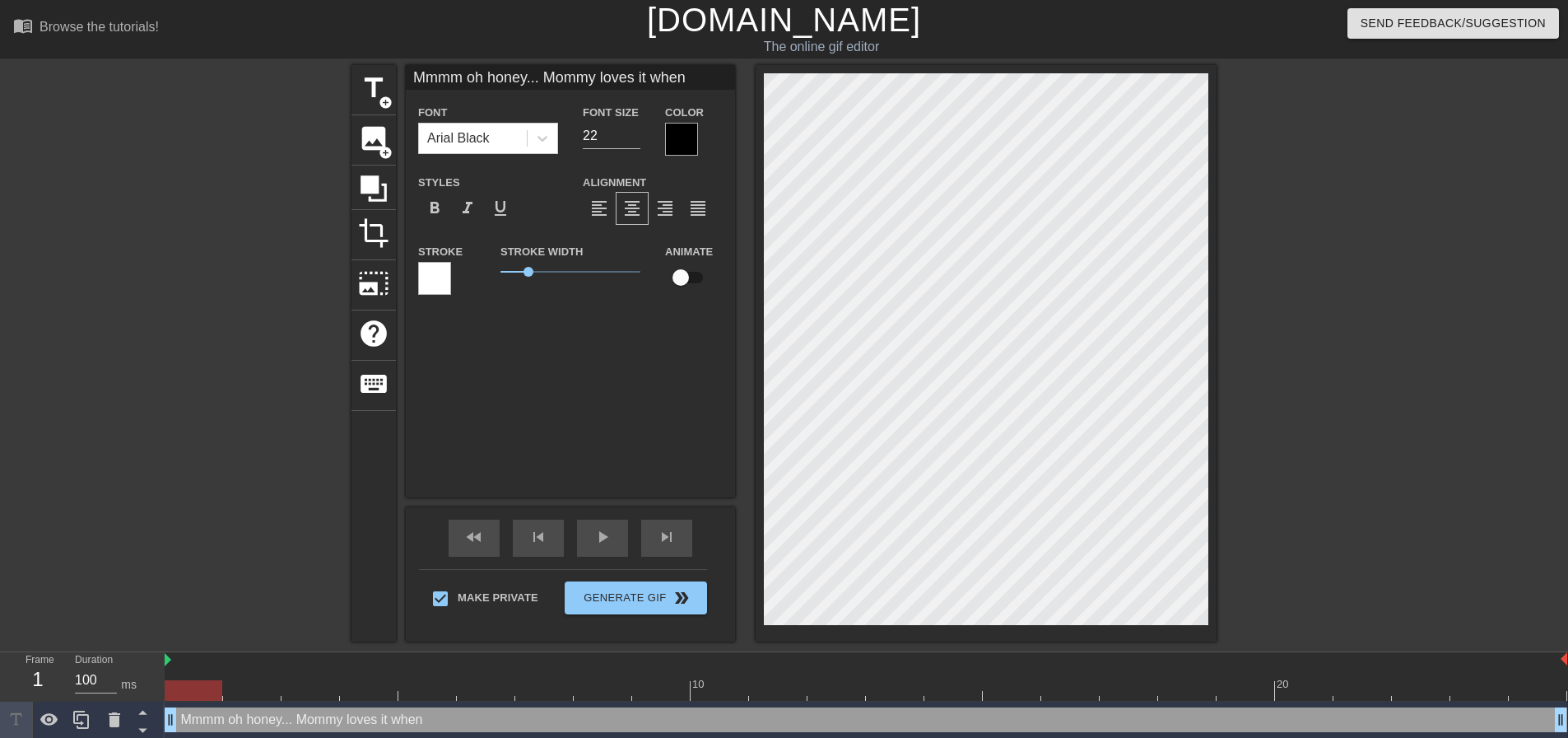
type textarea "Mmmm oh honey... Mommy loves it when"
type input "Mmmm oh honey... Mommy loves it wheny"
type textarea "Mmmm oh honey... Mommy loves it when y"
type input "Mmmm oh honey... Mommy loves it whenyo"
type textarea "Mmmm oh honey... Mommy loves it when yo"
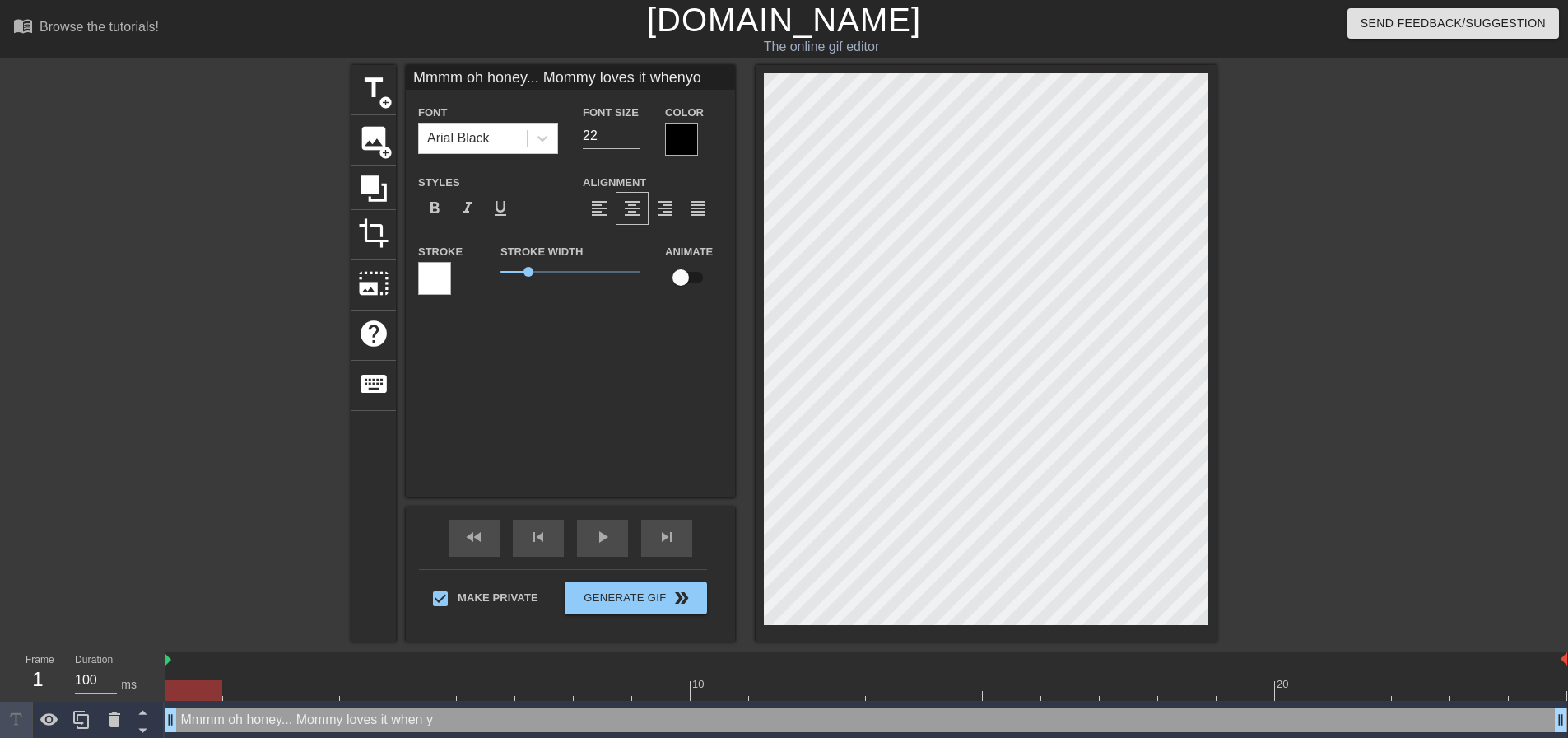
type input "Mmmm oh honey... Mommy loves it whenyou"
type textarea "Mmmm oh honey... Mommy loves it when you"
type input "Mmmm oh honey... Mommy loves it whenyou"
type textarea "Mmmm oh honey... Mommy loves it when you"
type input "Mmmm oh honey... Mommy loves it whenyou w"
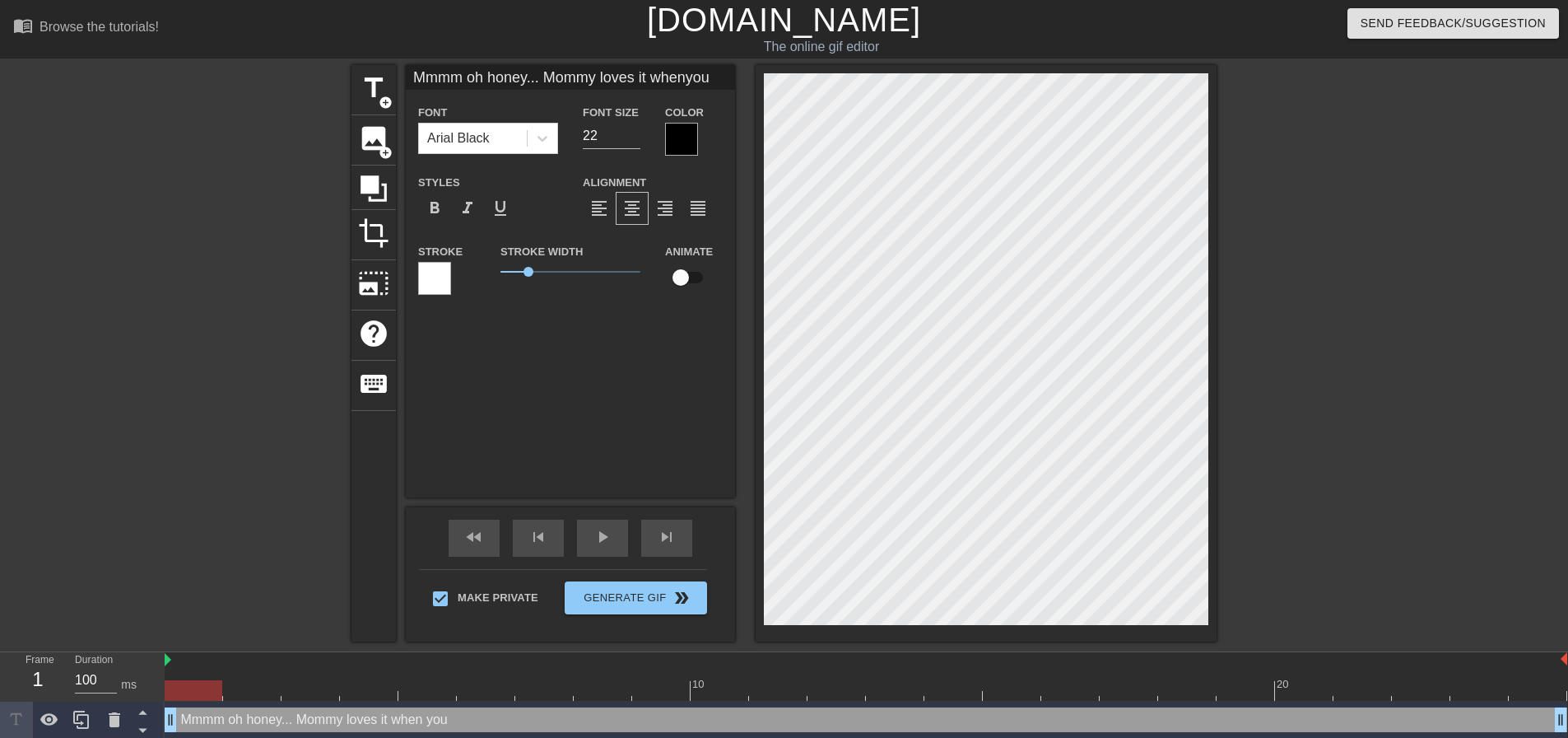
type textarea "Mmmm oh honey... Mommy loves it when you w"
type input "Mmmm oh honey... Mommy loves it whenyou wo"
type textarea "Mmmm oh honey... Mommy loves it when you wo"
type input "Mmmm oh honey... Mommy loves it whenyou wor"
type textarea "Mmmm oh honey... Mommy loves it when you wor"
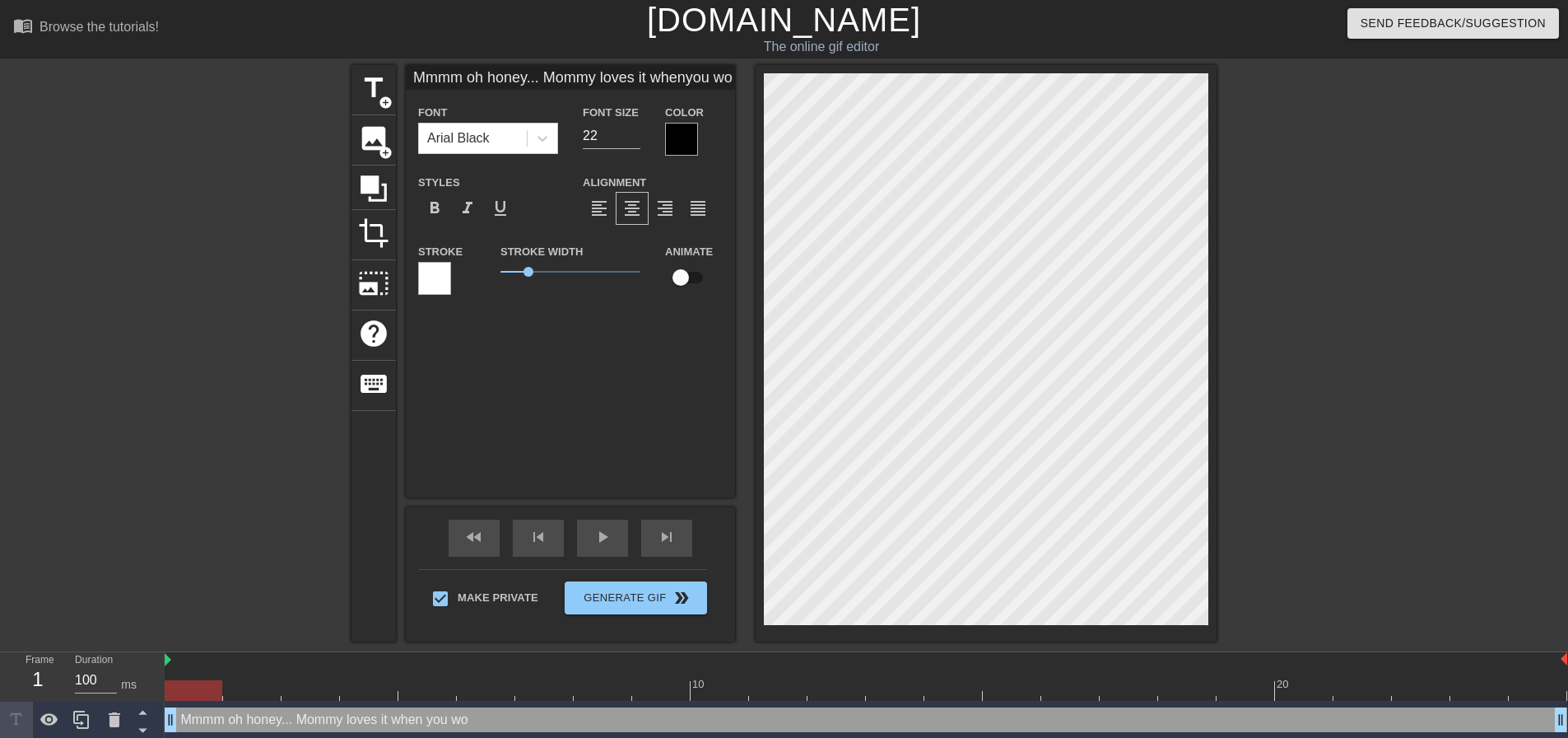
type input "Mmmm oh honey... Mommy loves it whenyou wors"
type textarea "Mmmm oh honey... Mommy loves it when you wors"
type input "Mmmm oh honey... Mommy loves it whenyou worsh"
type textarea "Mmmm oh honey... Mommy loves it when you worsh"
type input "Mmmm oh honey... Mommy loves it whenyou worshi"
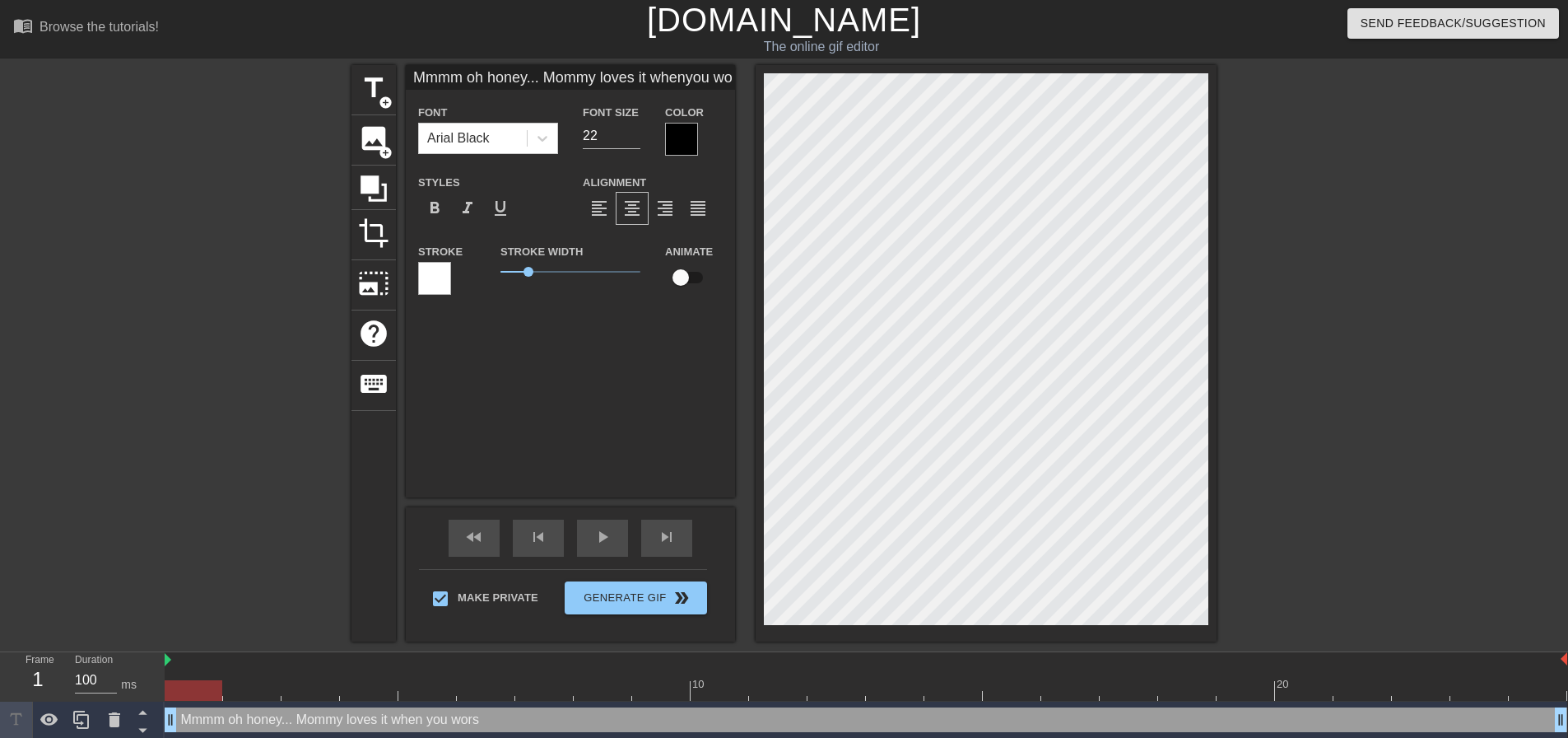
type textarea "Mmmm oh honey... Mommy loves it when you worshi"
type input "Mmmm oh honey... Mommy loves it whenyou worship"
type textarea "Mmmm oh honey... Mommy loves it when you worship"
type input "Mmmm oh honey... Mommy loves it whenyou worship"
type textarea "Mmmm oh honey... Mommy loves it when you worship"
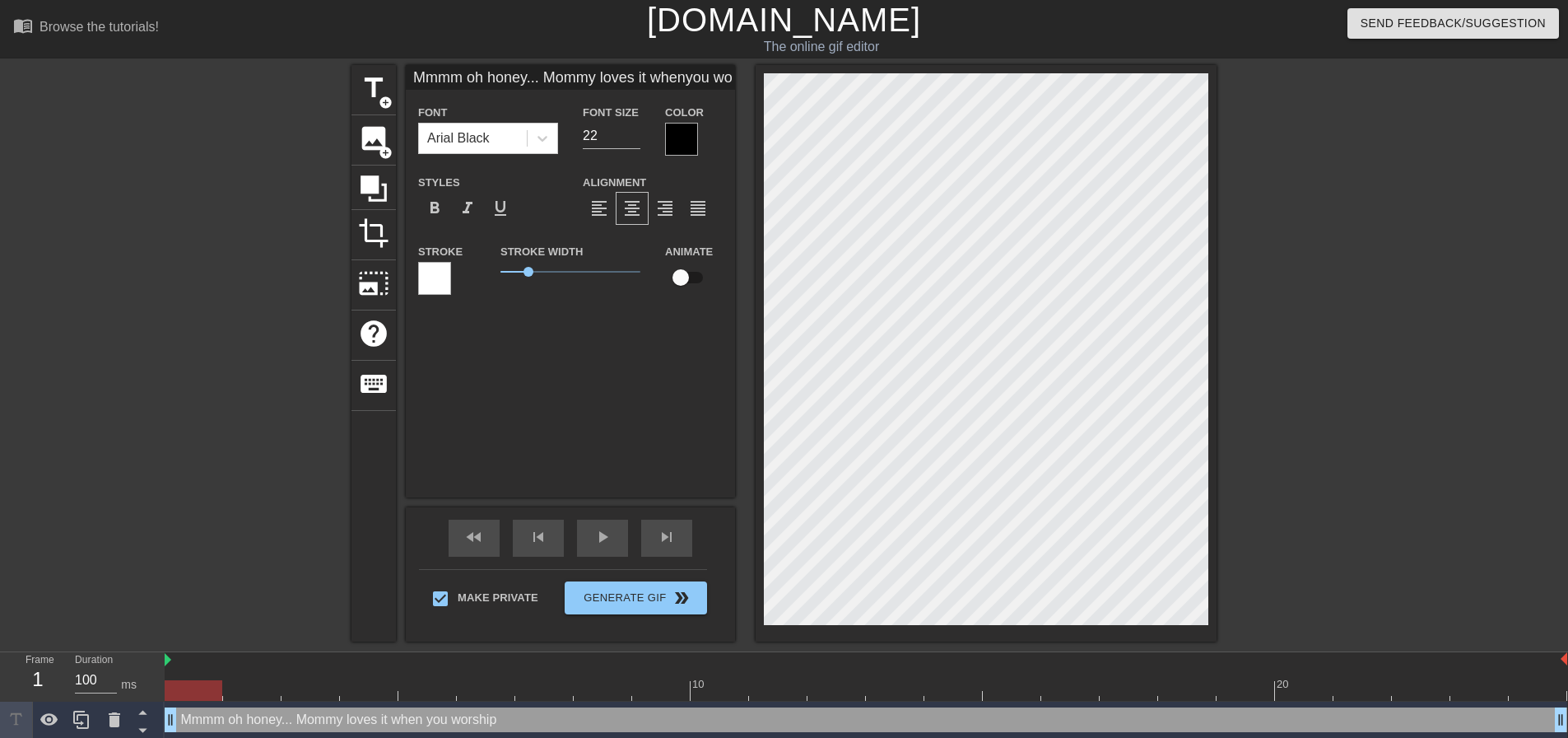
type input "Mmmm oh honey... Mommy loves it whenyou worship m"
type textarea "Mmmm oh honey... Mommy loves it when you worship m"
type input "Mmmm oh honey... Mommy loves it whenyou worship my"
type textarea "Mmmm oh honey... Mommy loves it when you worship my"
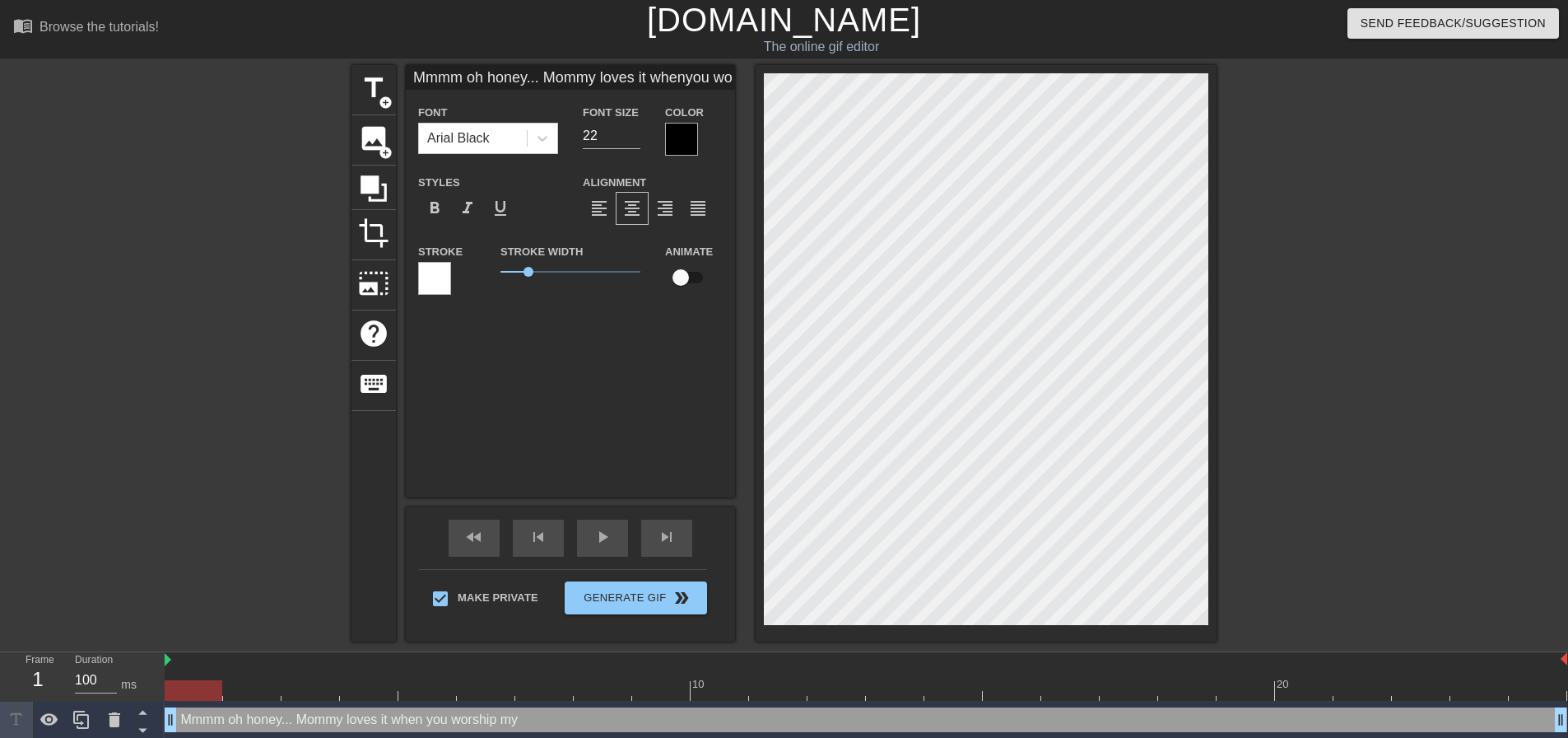
type input "Mmmm oh honey... Mommy loves it whenyou worship my"
type textarea "Mmmm oh honey... Mommy loves it when you worship my"
type input "Mmmm oh honey... Mommy loves it whenyou worship my t"
type textarea "Mmmm oh honey... Mommy loves it when you worship my t"
type input "Mmmm oh honey... Mommy loves it whenyou worship my ti"
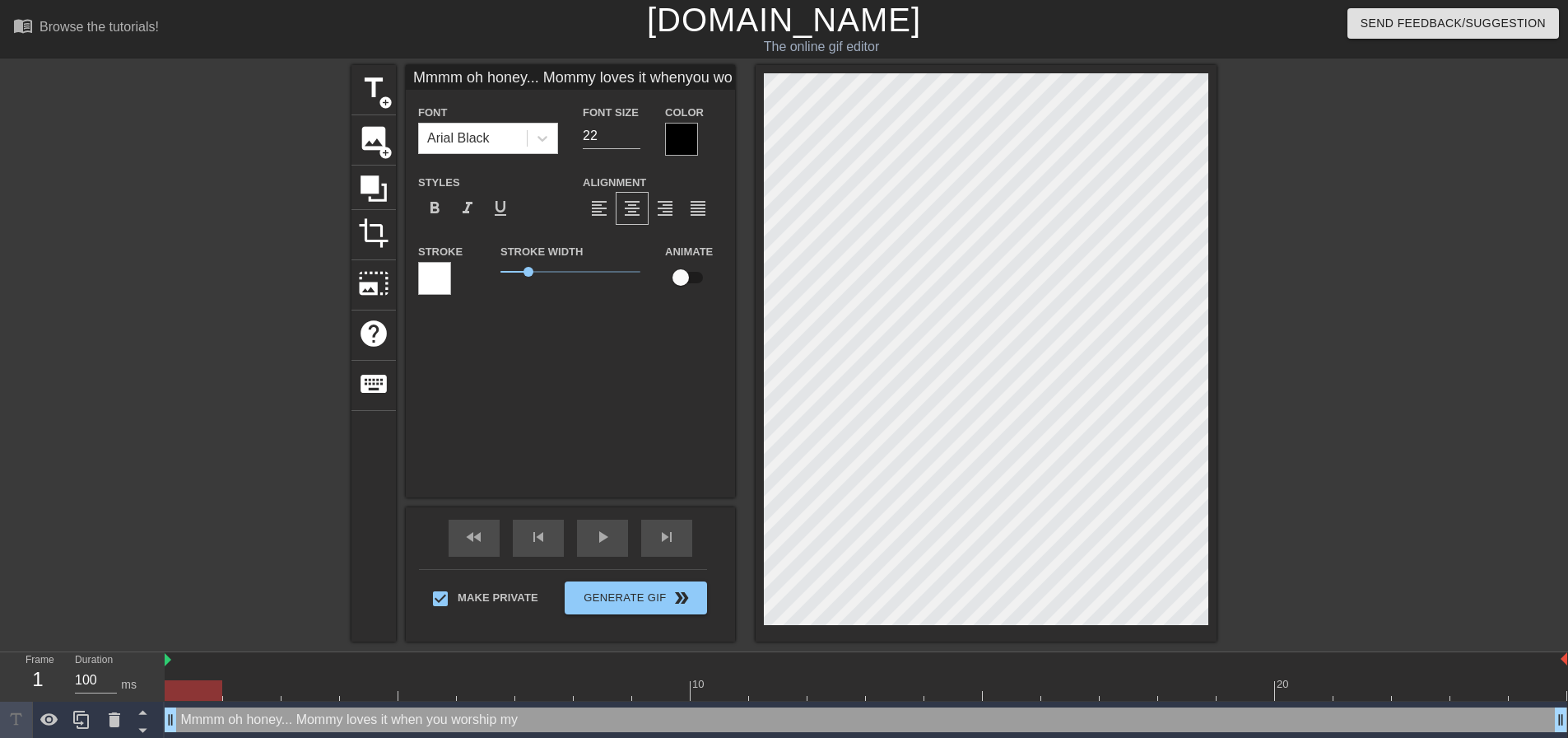
type textarea "Mmmm oh honey... Mommy loves it when you worship my ti"
type input "Mmmm oh honey... Mommy loves it whenyou worship my tit"
type textarea "Mmmm oh honey... Mommy loves it when you worship my tit"
type input "Mmmm oh honey... Mommy loves it whenyou worship my titt"
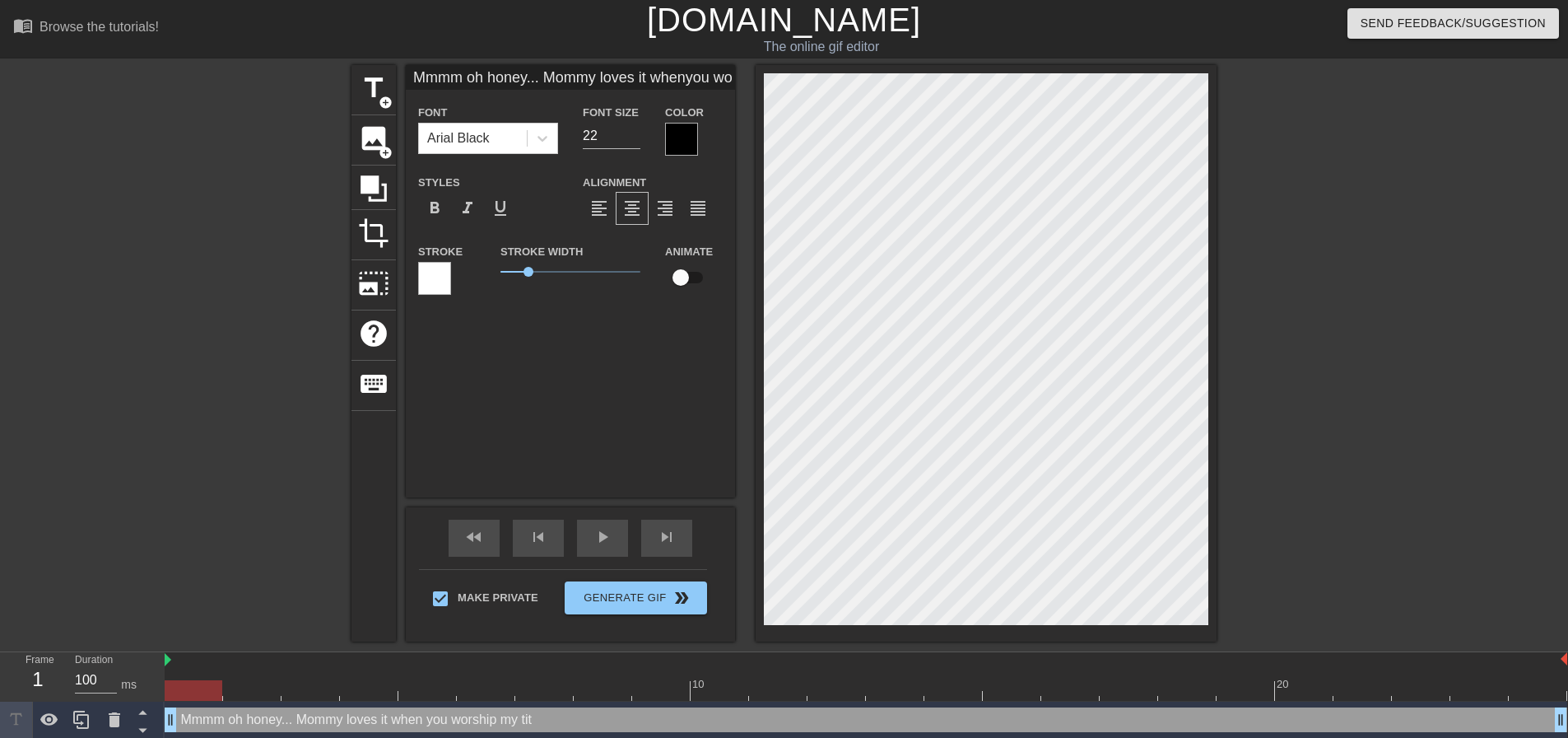
type textarea "Mmmm oh honey... Mommy loves it when you worship my titt"
type input "Mmmm oh honey... Mommy loves it whenyou worship my titti"
type textarea "Mmmm oh honey... Mommy loves it when you worship my titti"
type input "Mmmm oh honey... Mommy loves it whenyou worship my tittie"
type textarea "Mmmm oh honey... Mommy loves it when you worship my tittie"
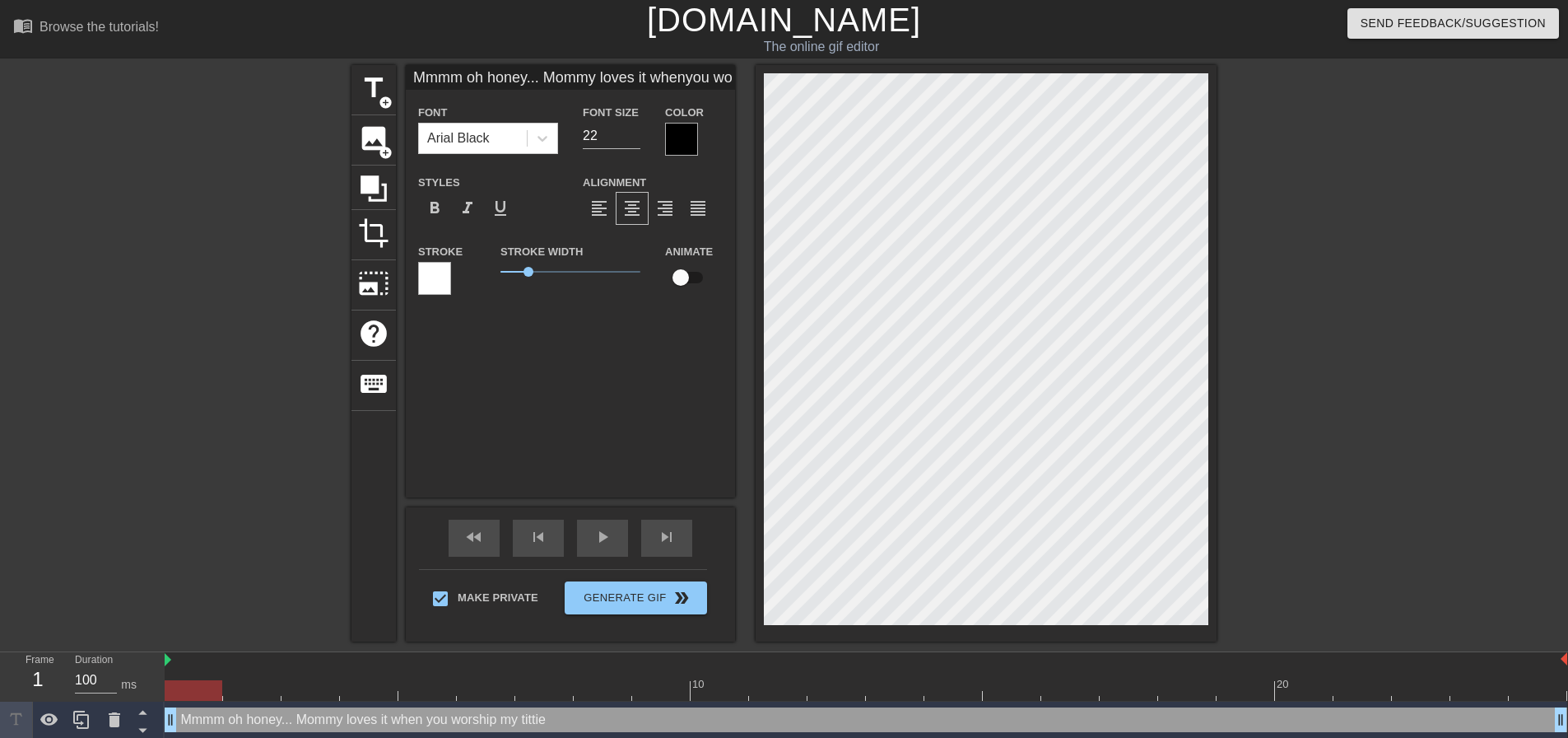
type input "Mmmm oh honey... Mommy loves it whenyou worship my titties"
type textarea "Mmmm oh honey... Mommy loves it when you worship my titties"
type input "Mmmm oh honey... Mommy loves it whenyou worship my titties!"
type textarea "Mmmm oh honey... Mommy loves it when you worship my titties!"
type input "Mmmm oh honey... Mommy loves it whenyou worship my titties!"
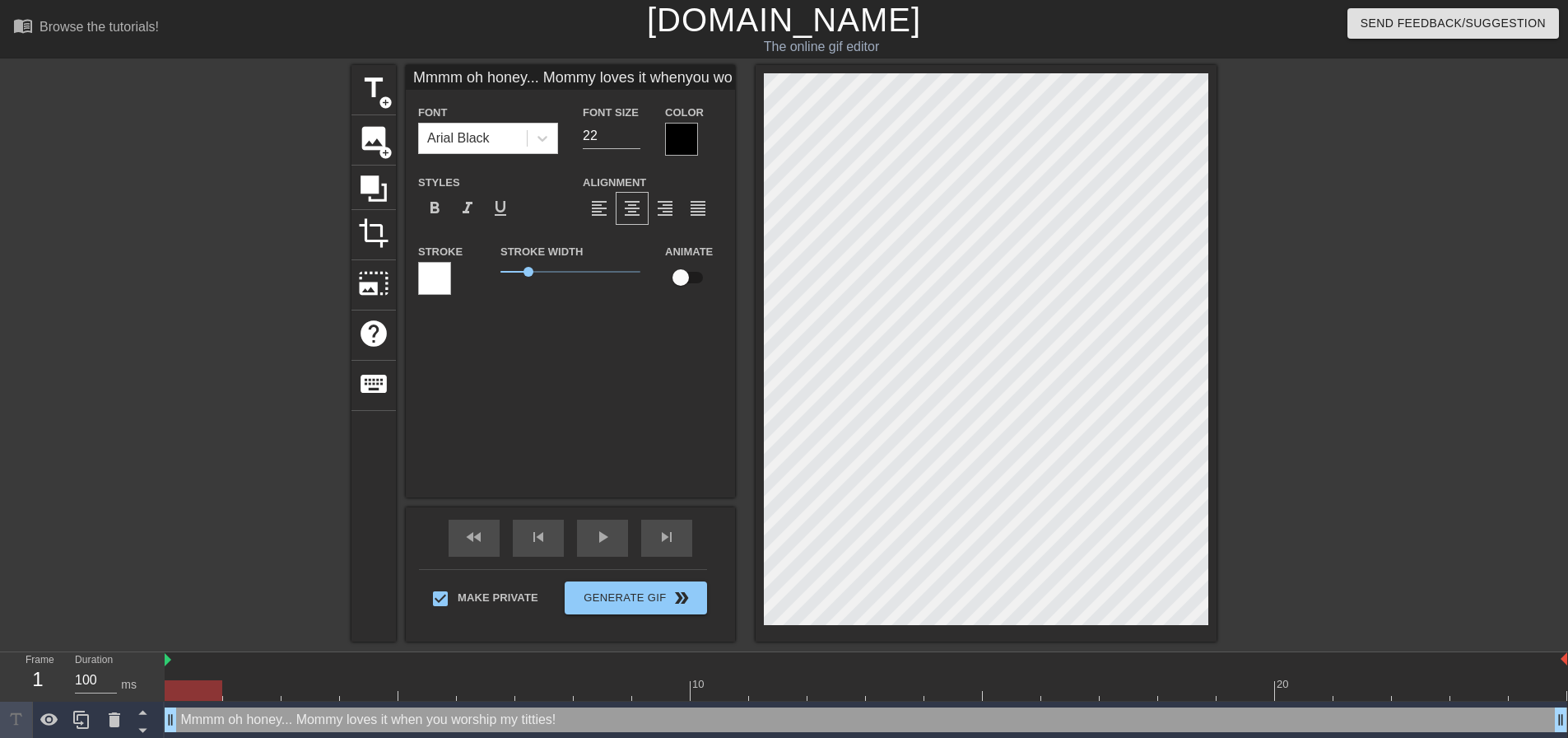
type textarea "Mmmm oh honey... Mommy loves it when you worship my titties!"
type input "Mmmm oh honey... Mommy loves it whenyou worship my titties!"
type textarea "Mmmm oh honey... Mommy loves it when you worship my titties!"
type input "Mmmm oh honey... Mommy loves it whenyou worship my titties!"
type textarea "Mmmm oh honey... Mommy loves it when you worship my titties!"
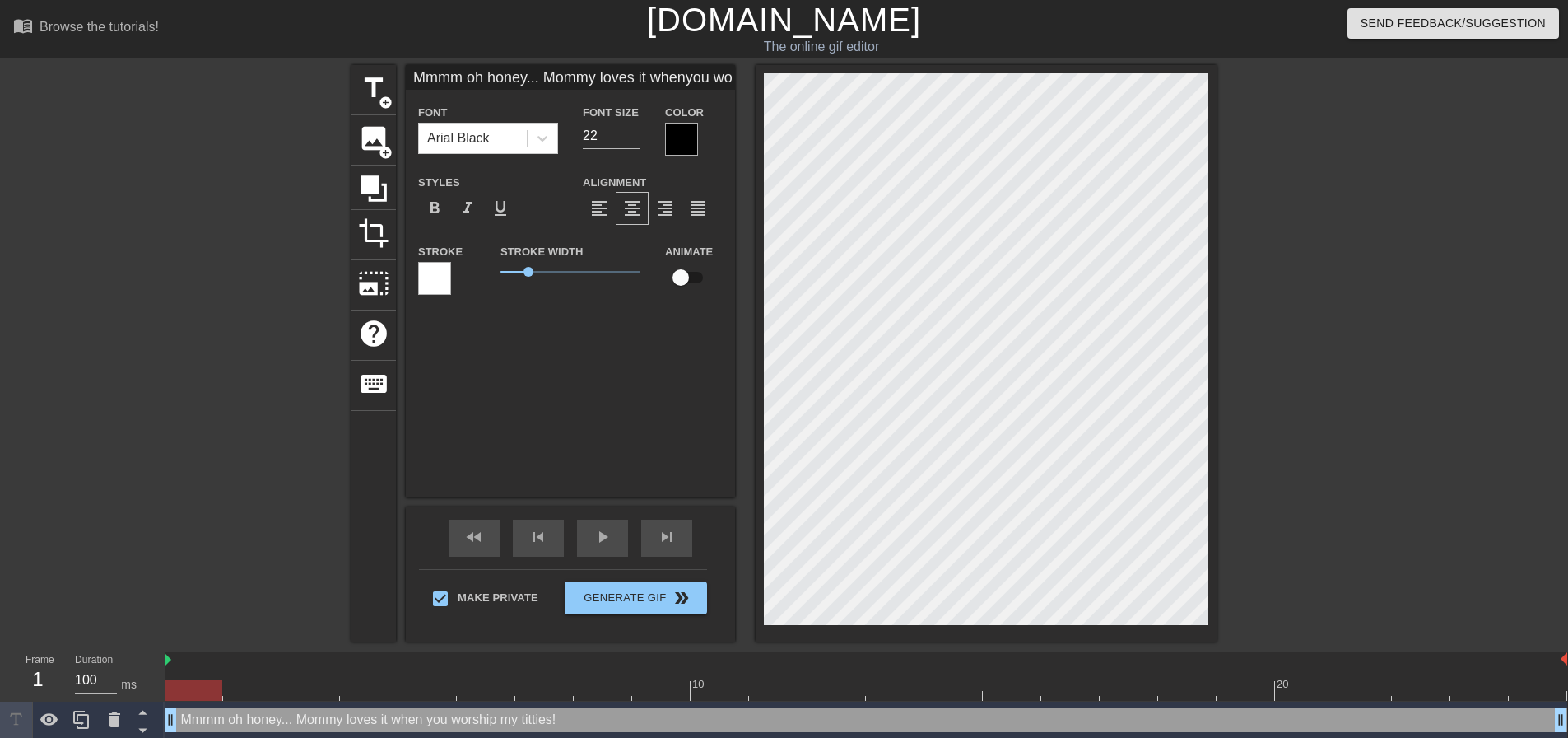
type input "Mmmm oh honey... Mommy loves it whenyou worship my titties!"
type textarea "Mmmm oh honey... Mommy loves it when you worship my titties!"
type input "Mmmm oh honey... Mommy loves it whenyou worship my titties!"
type textarea "Mmmm oh honey... Mommy loves it when you worship my titties!"
type input "Mmmm oh honey... Mommy loves it whenyou worship my titties!"
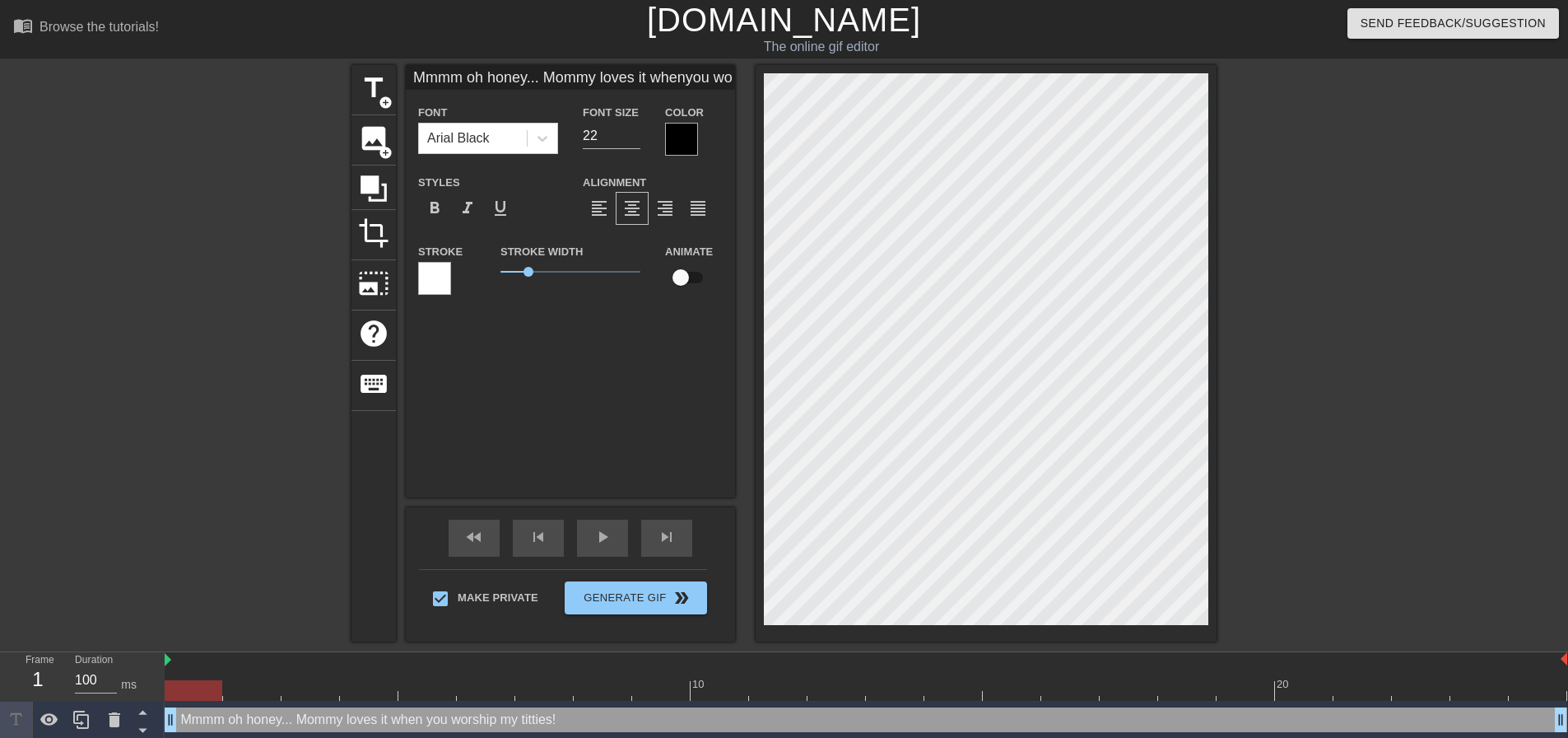
type textarea "Mmmm oh honey... Mommy loves it when you worship my titties!"
type input "Mmmm oh honey... Mommy loves it whenyou worship my titties!"
type textarea "Mmmm oh honey... Mommy loves it when you worship my titties!"
type input "Mmmm oh honey... Mommy loves it whenyou worship my titties!"
type textarea "Mmmm oh honey... Mommy loves it when you worship my titties!"
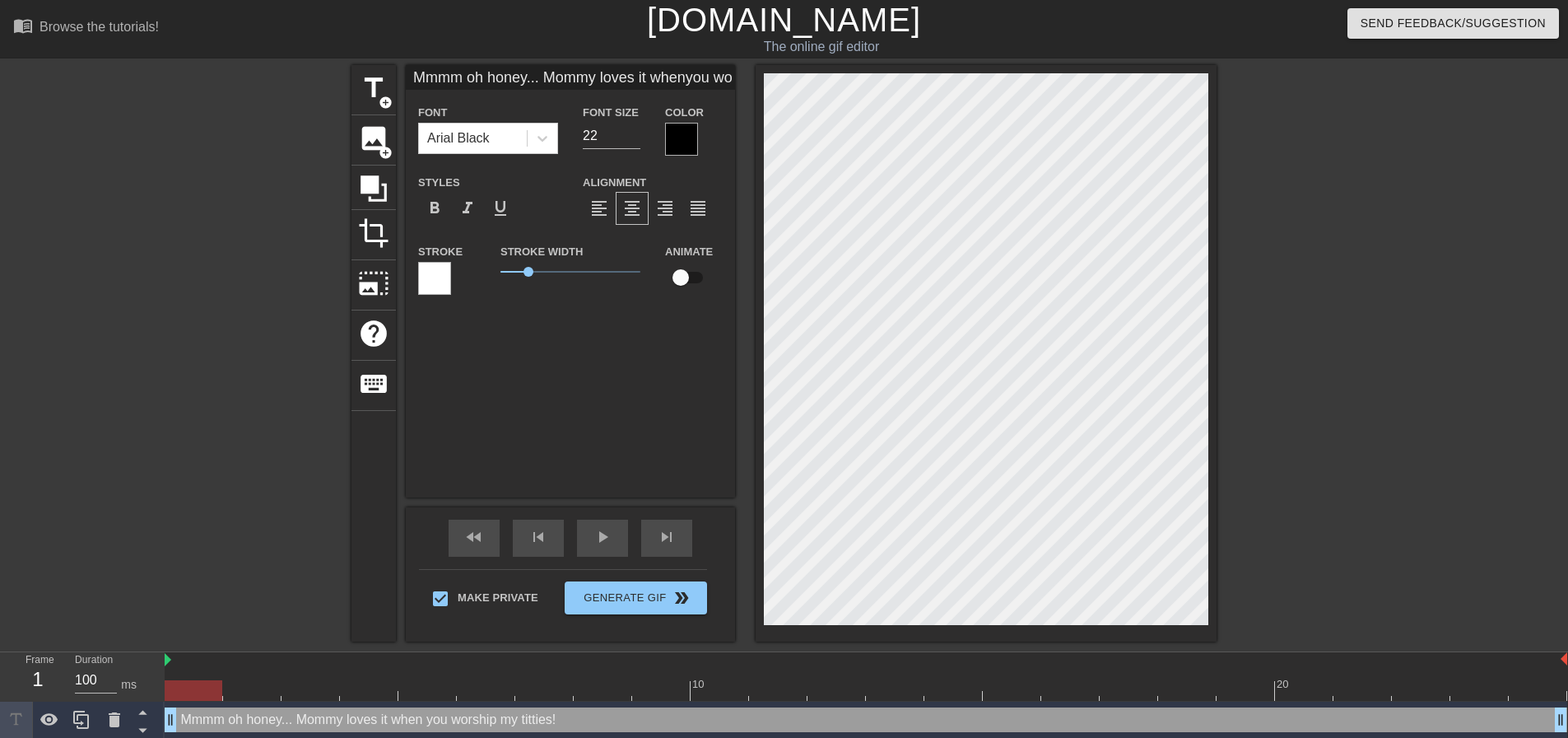
type input "Mmmm oh honey... Mommy loves it whenyou worship my titties!"
type textarea "Mmmm oh honey... Mommy loves it when you worship my titties!"
type input "Mmmm oh honey... Mommy loves it whenyou worship my titties!"
type textarea "Mmmm oh honey... Mommy loves it when you worship my titties!"
type input "Mmmm oh honey... Mommy loves it whenyou worship my titties!"
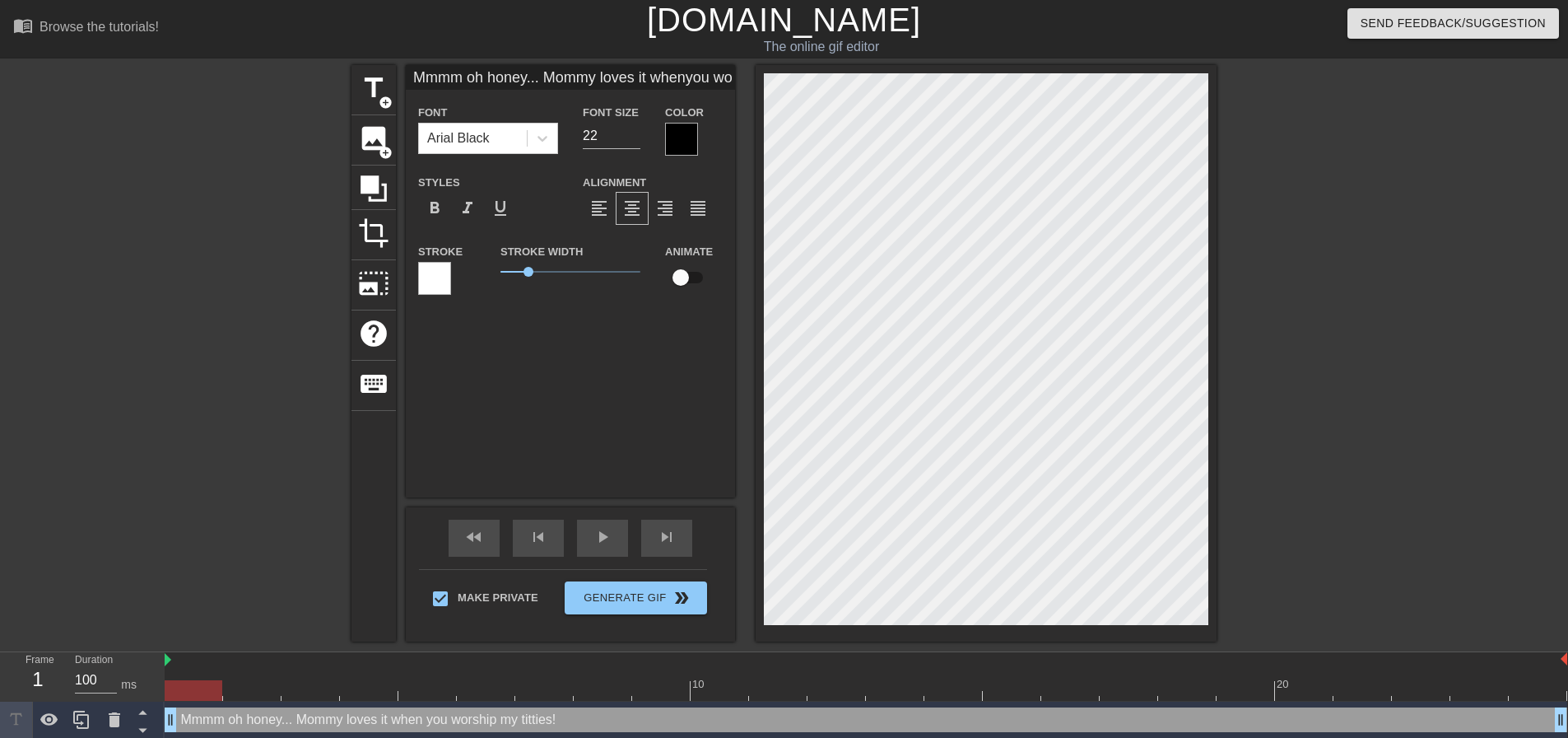
type textarea "Mmmm oh honey... Mommy loves it when you worship my titties!"
type input "Mmmm oh honey... Mommy loves it whenyou worship my titties!\"
type textarea "Mmmm oh honey... Mommy loves it when you worship my titties! \"
type input "Mmmm oh honey... Mommy loves it whenyou worship my titties!"
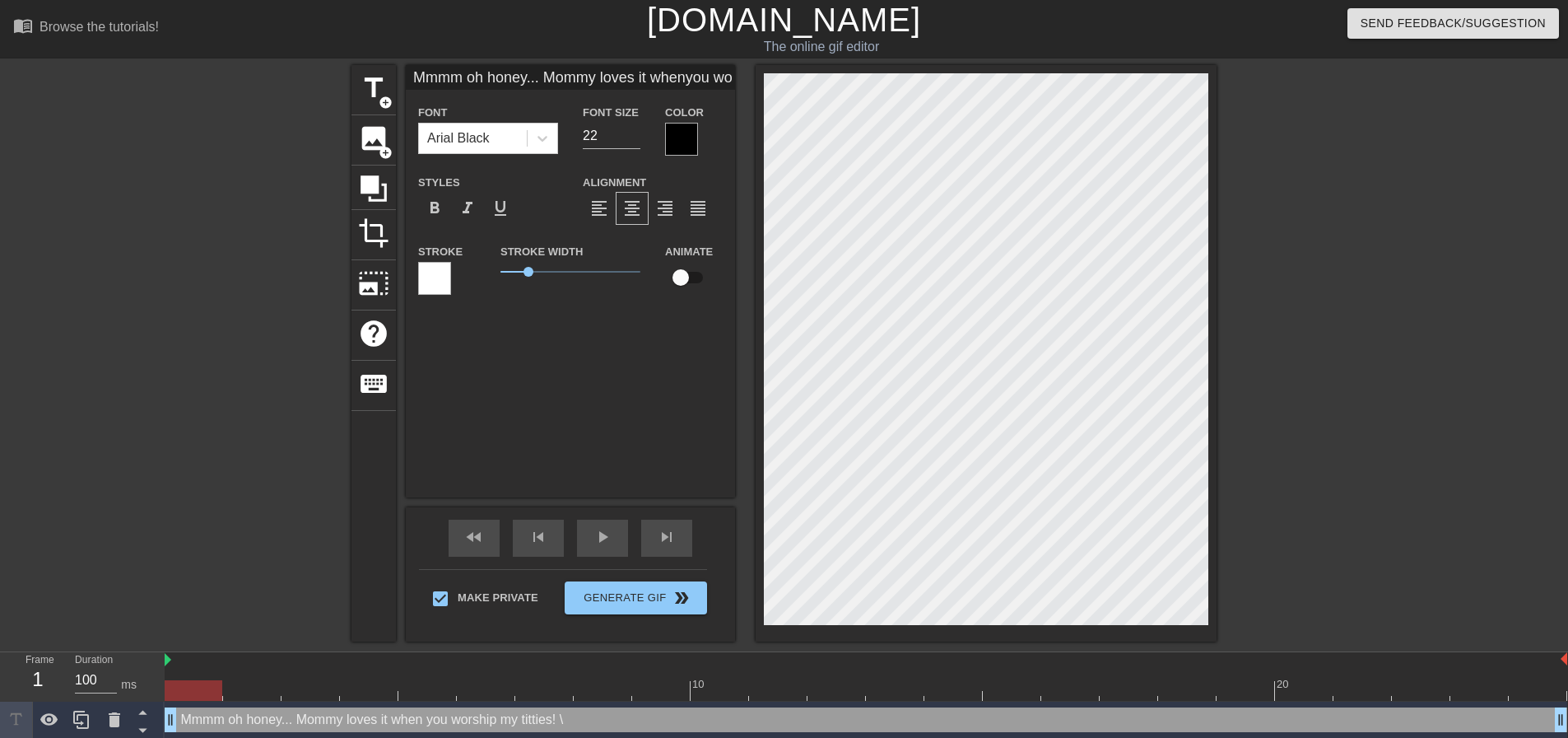
type textarea "Mmmm oh honey... Mommy loves it when you worship my titties!"
type input "Mmmm oh honey... Mommy loves it whenyou worship my titties!M"
type textarea "Mmmm oh honey... Mommy loves it when you worship my titties! M"
type input "Mmmm oh honey... Mommy loves it whenyou worship my titties!Mo"
type textarea "Mmmm oh honey... Mommy loves it when you worship my titties! Mo"
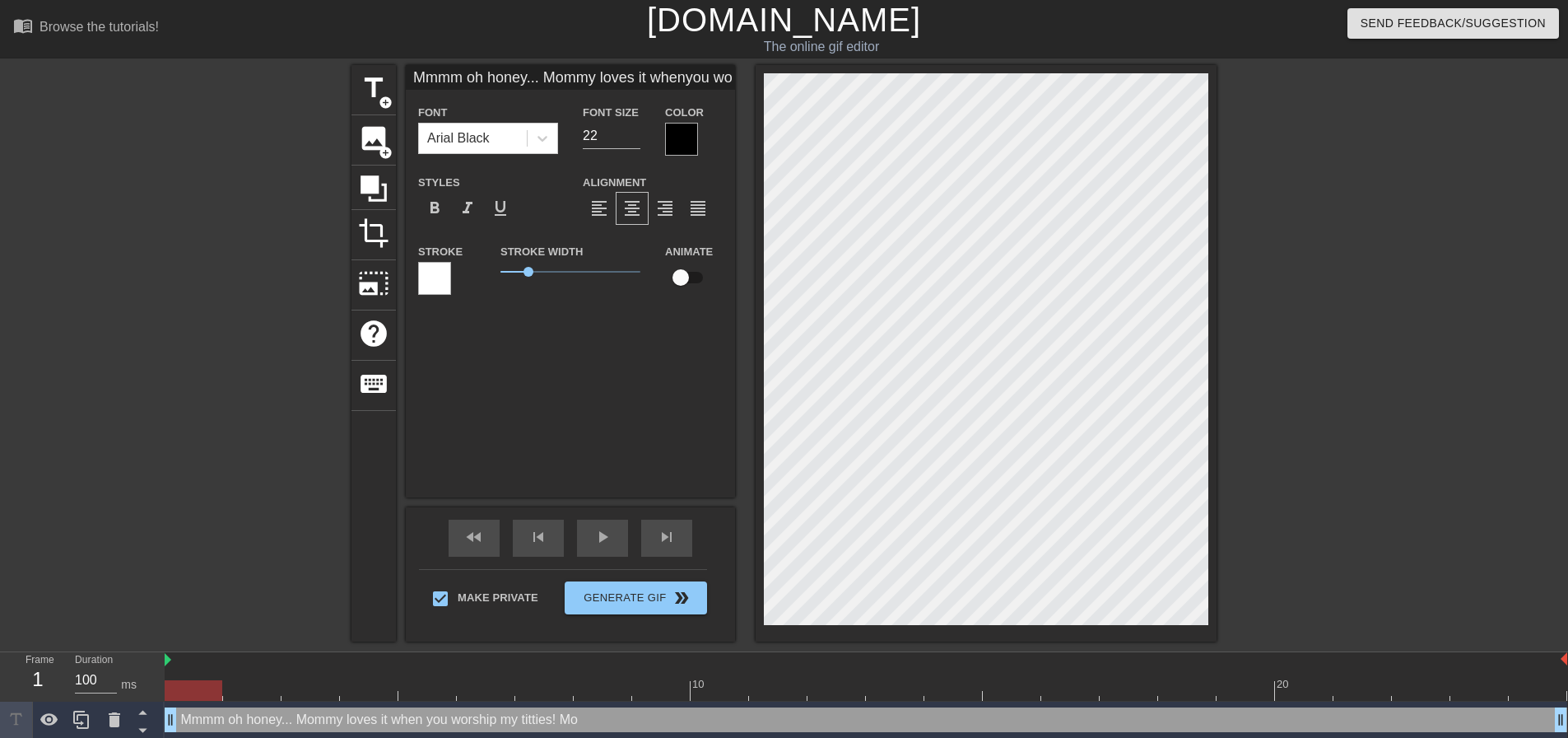
type input "Mmmm oh honey... Mommy loves it whenyou worship my titties!Mol"
type textarea "Mmmm oh honey... Mommy loves it when you worship my titties! Mol"
type input "Mmmm oh honey... Mommy loves it whenyou worship my titties!Mols"
type textarea "Mmmm oh honey... Mommy loves it when you worship my titties! Mols"
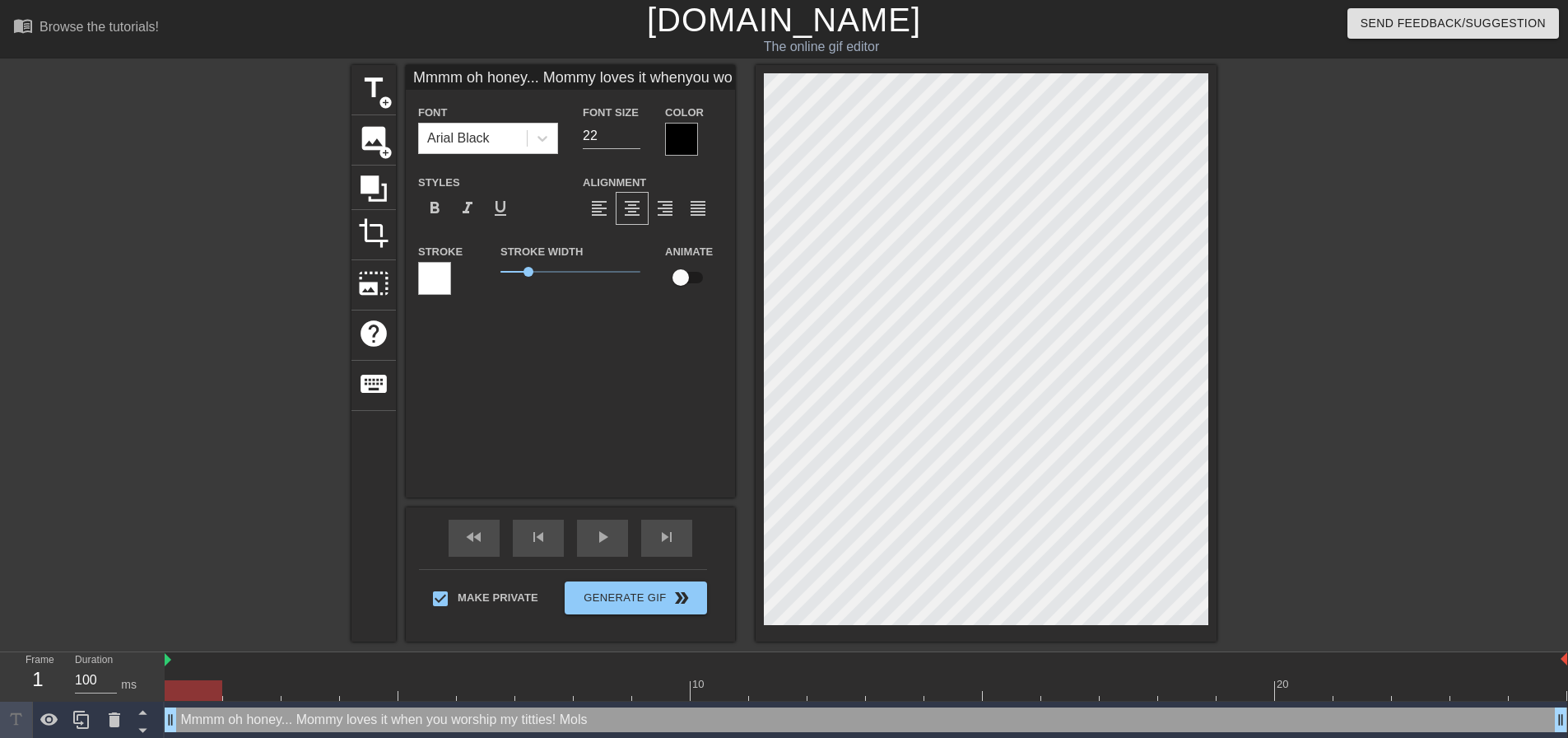
type input "Mmmm oh honey... Mommy loves it whenyou worship my titties!Mol"
type textarea "Mmmm oh honey... Mommy loves it when you worship my titties! Mole"
type input "Mmmm oh honey... Mommy loves it whenyou worship my titties!Moles"
type textarea "Mmmm oh honey... Mommy loves it when you worship my titties! Moles"
type input "Mmmm oh honey... Mommy loves it whenyou worship my titties!Molest"
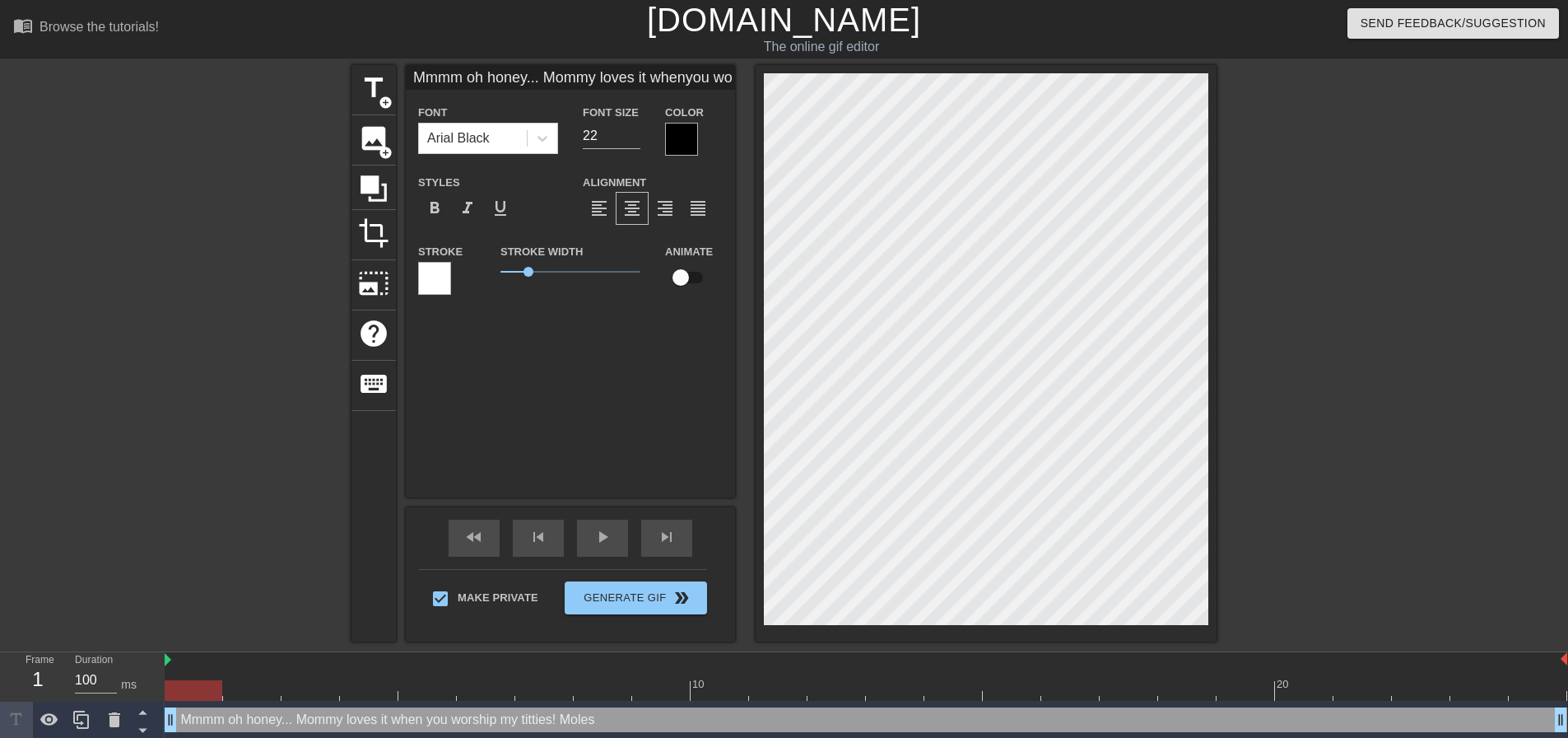
type textarea "Mmmm oh honey... Mommy loves it when you worship my titties! Molest"
type input "Mmmm oh honey... Mommy loves it whenyou worship my titties!Molesti"
type textarea "Mmmm oh honey... Mommy loves it when you worship my titties! Molesti"
type input "Mmmm oh honey... Mommy loves it whenyou worship my titties!Molestin"
type textarea "Mmmm oh honey... Mommy loves it when you worship my titties! [GEOGRAPHIC_DATA]"
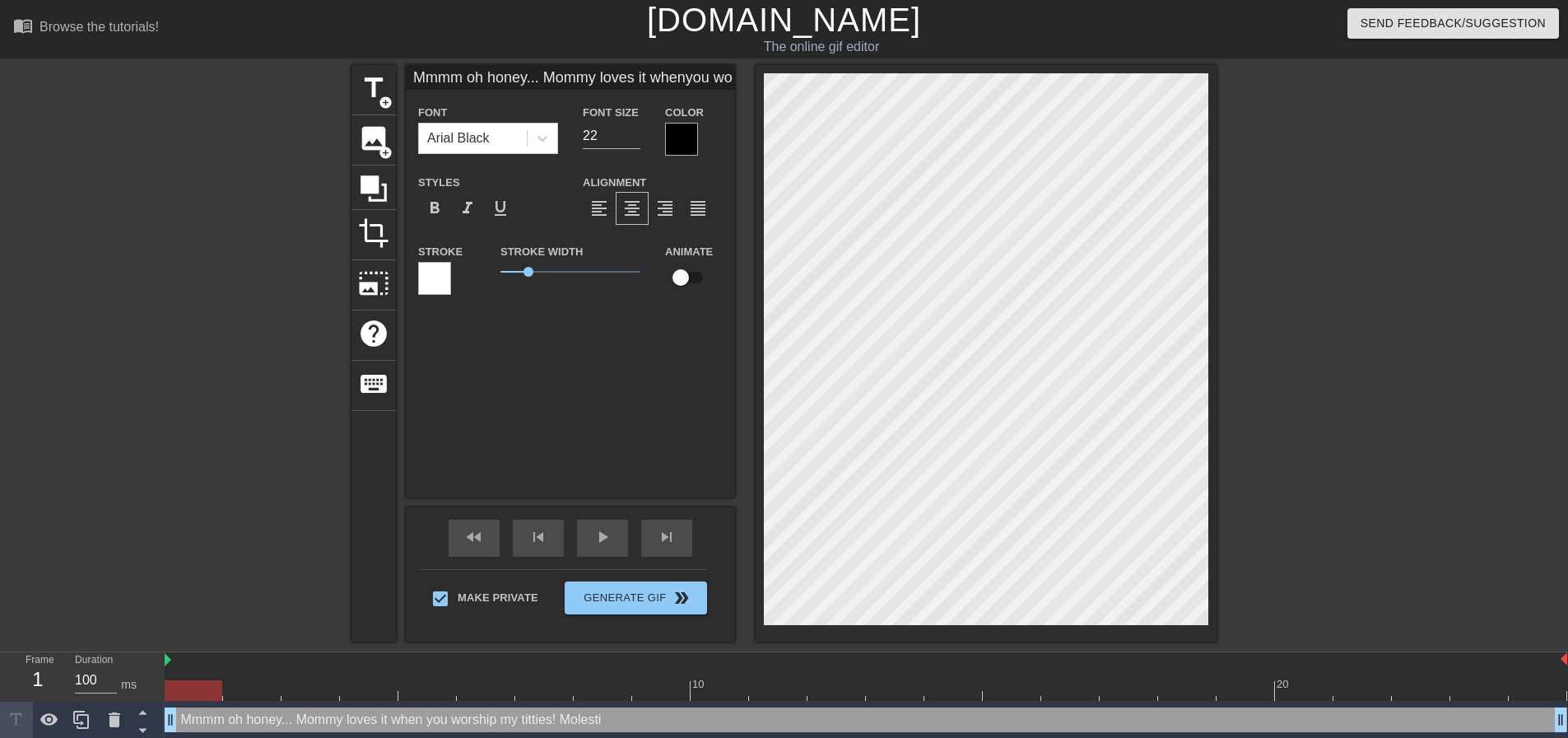
type input "Mmmm oh honey... Mommy loves it whenyou worship my titties!Molesting"
type textarea "Mmmm oh honey... Mommy loves it when you worship my titties! [GEOGRAPHIC_DATA]"
click at [1285, 442] on div at bounding box center [1360, 312] width 247 height 494
click at [1220, 573] on div "title add_circle image add_circle crop photo_size_select_large help keyboard Mm…" at bounding box center [784, 353] width 1568 height 576
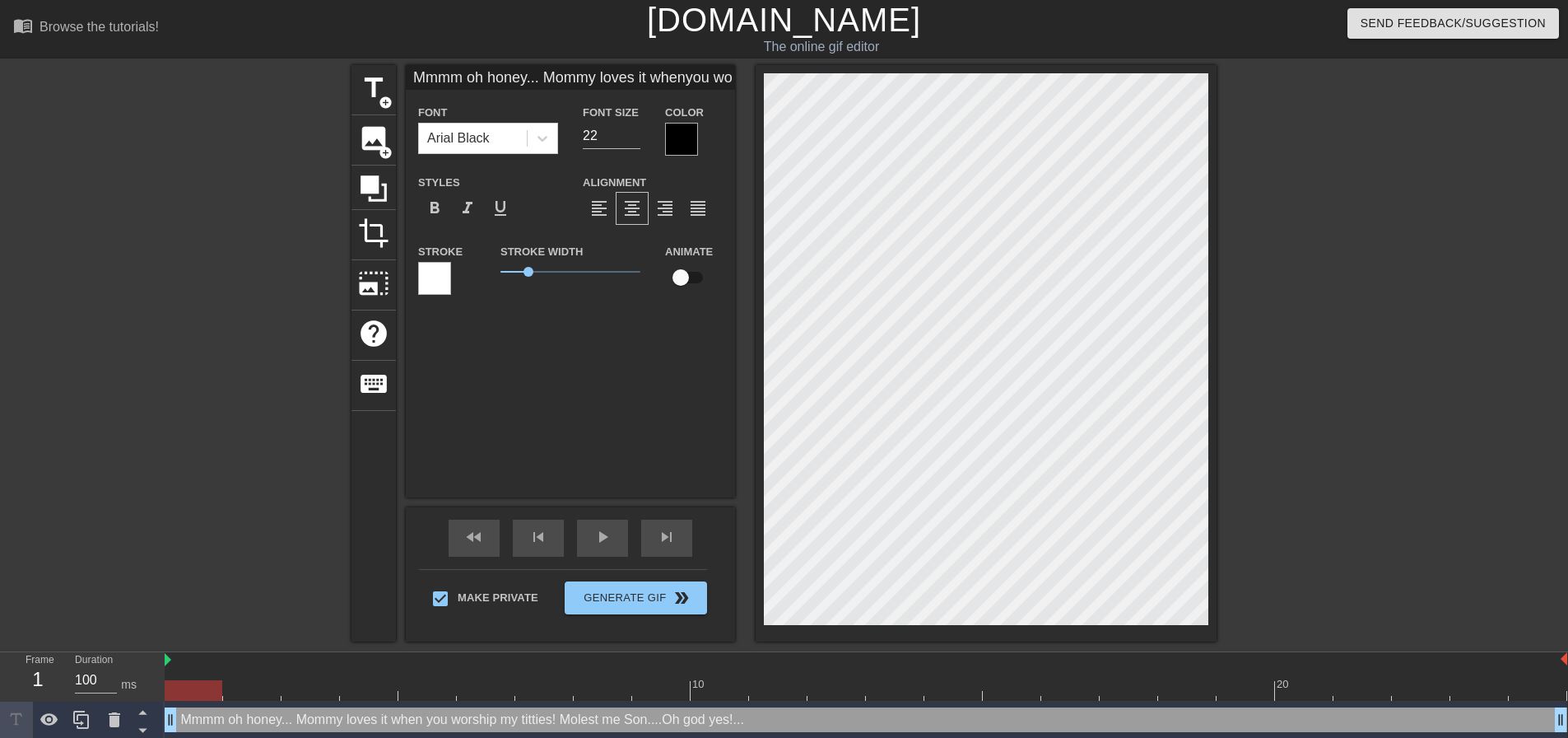
scroll to position [4, 3]
click at [1248, 491] on div "title add_circle image add_circle crop photo_size_select_large help keyboard Mm…" at bounding box center [784, 353] width 1568 height 576
click at [1332, 353] on div at bounding box center [1360, 312] width 247 height 494
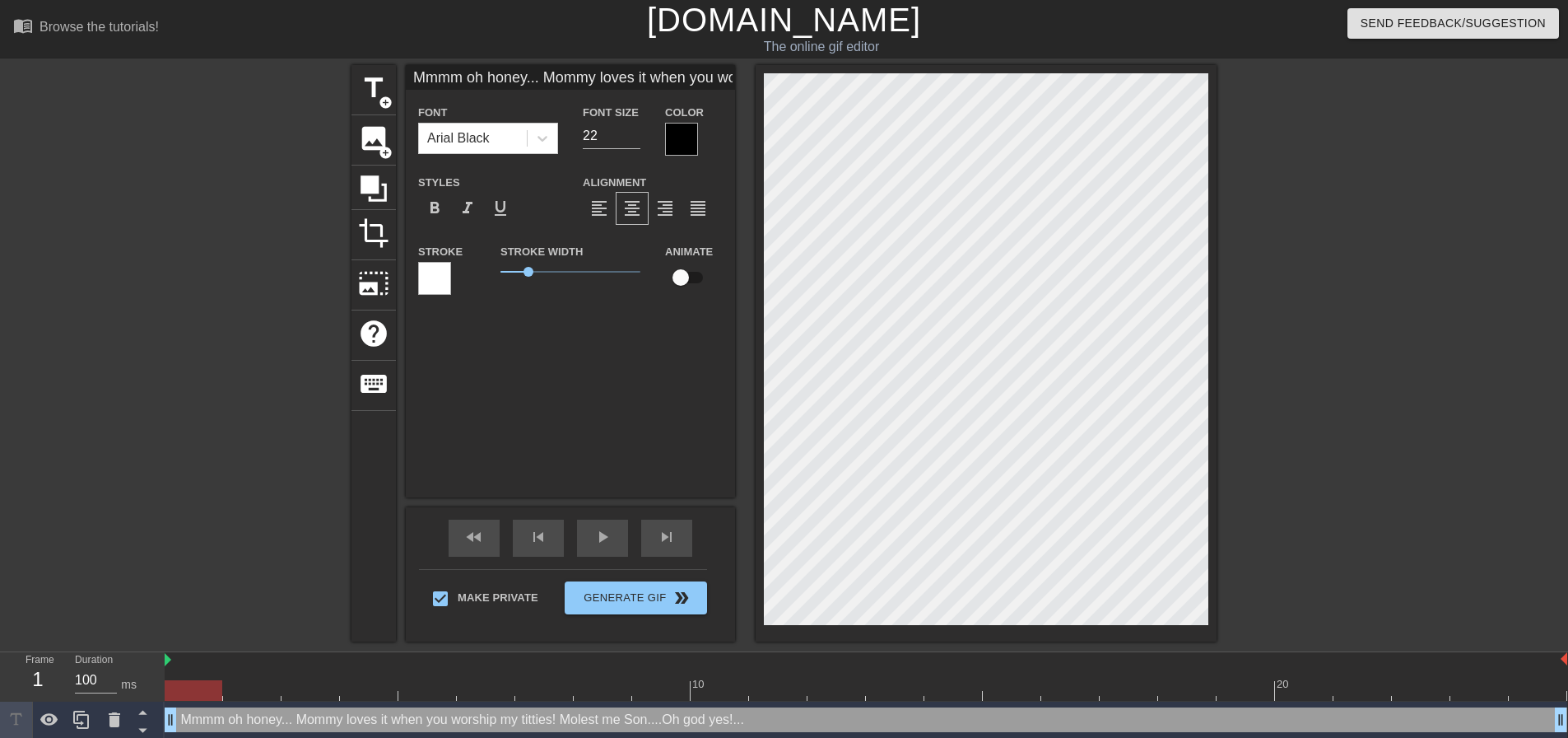
click at [1445, 425] on div at bounding box center [1360, 312] width 247 height 494
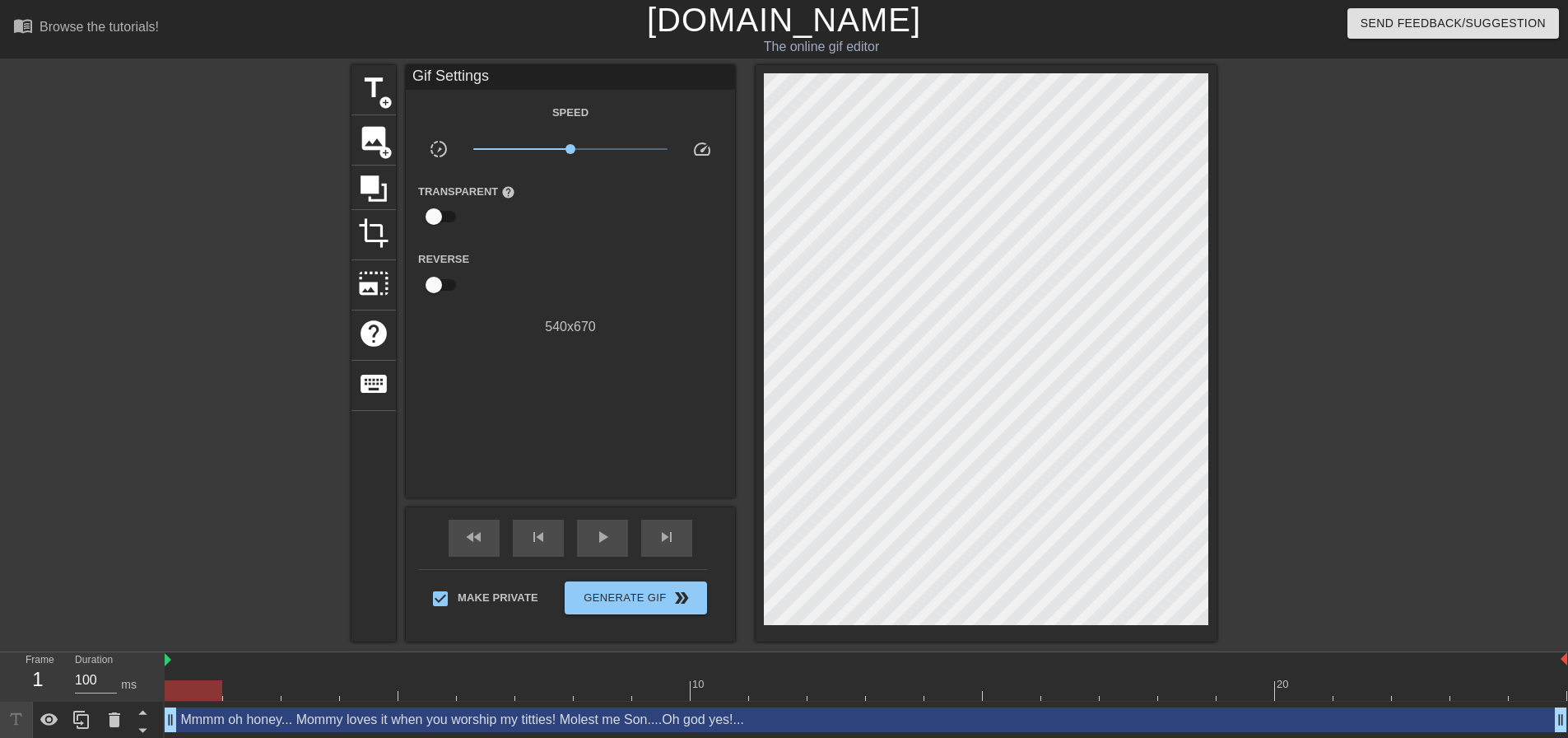
click at [1306, 553] on div at bounding box center [1360, 312] width 247 height 494
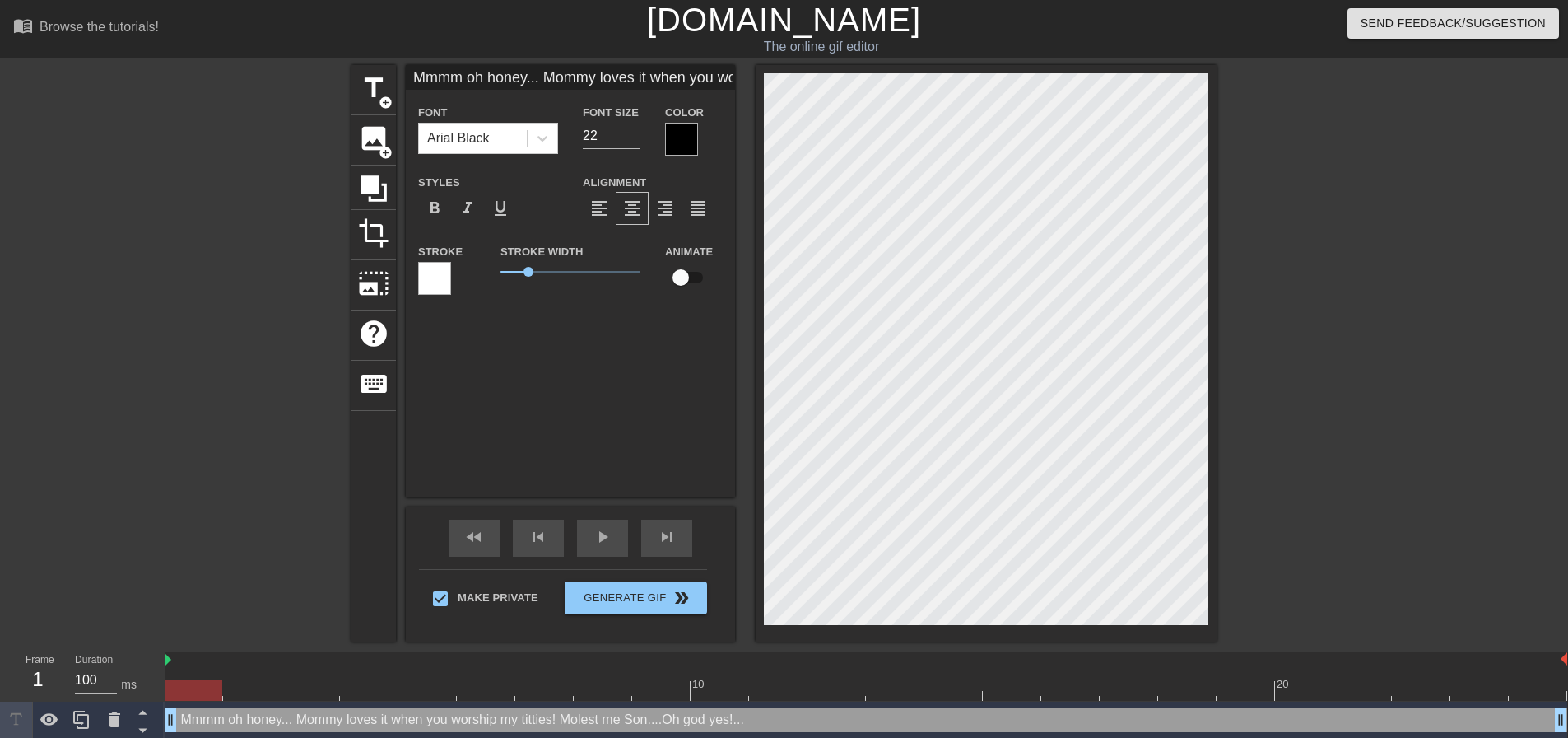
click at [1209, 628] on div at bounding box center [987, 353] width 461 height 576
click at [1277, 490] on div at bounding box center [1360, 312] width 247 height 494
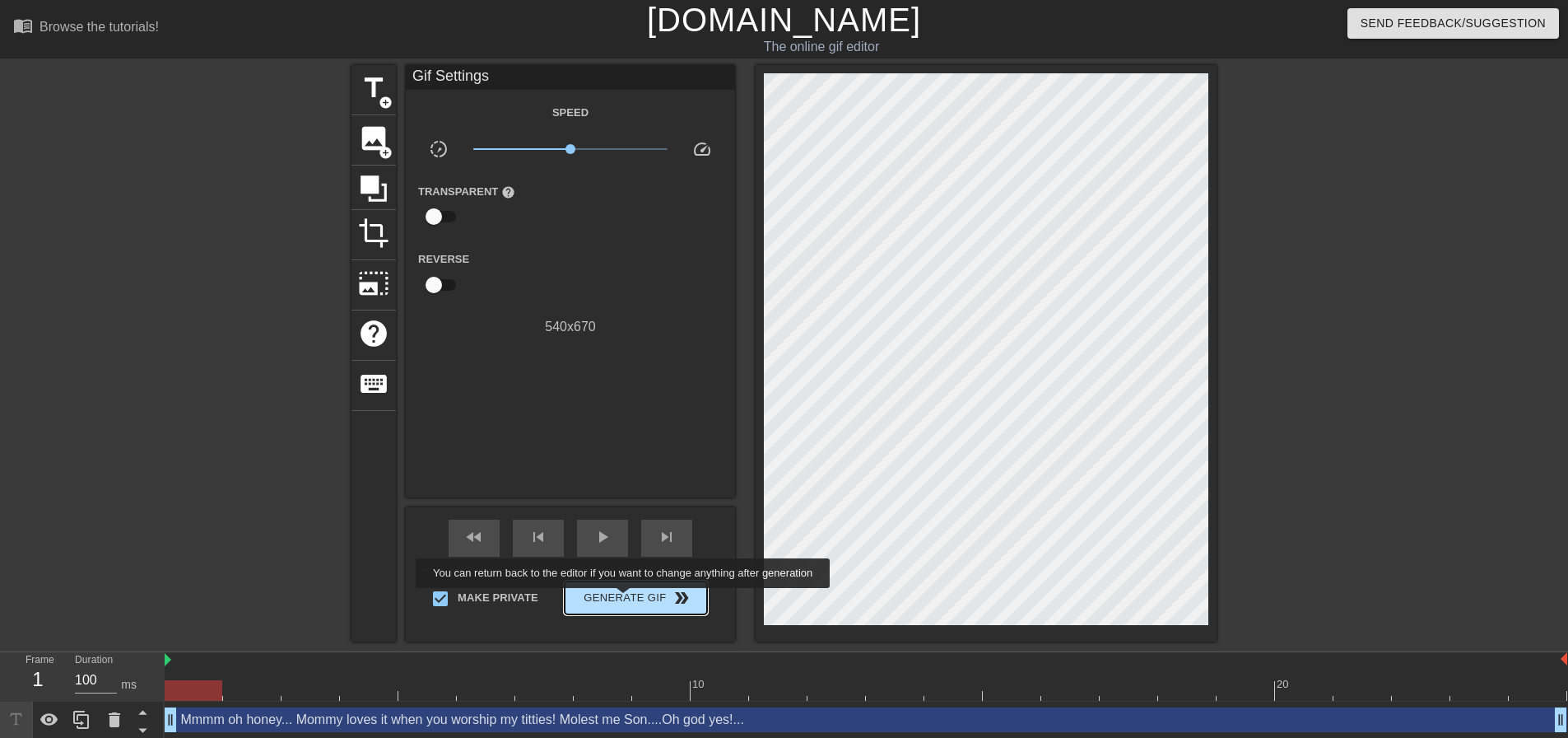
click at [625, 600] on span "Generate Gif double_arrow" at bounding box center [635, 597] width 130 height 20
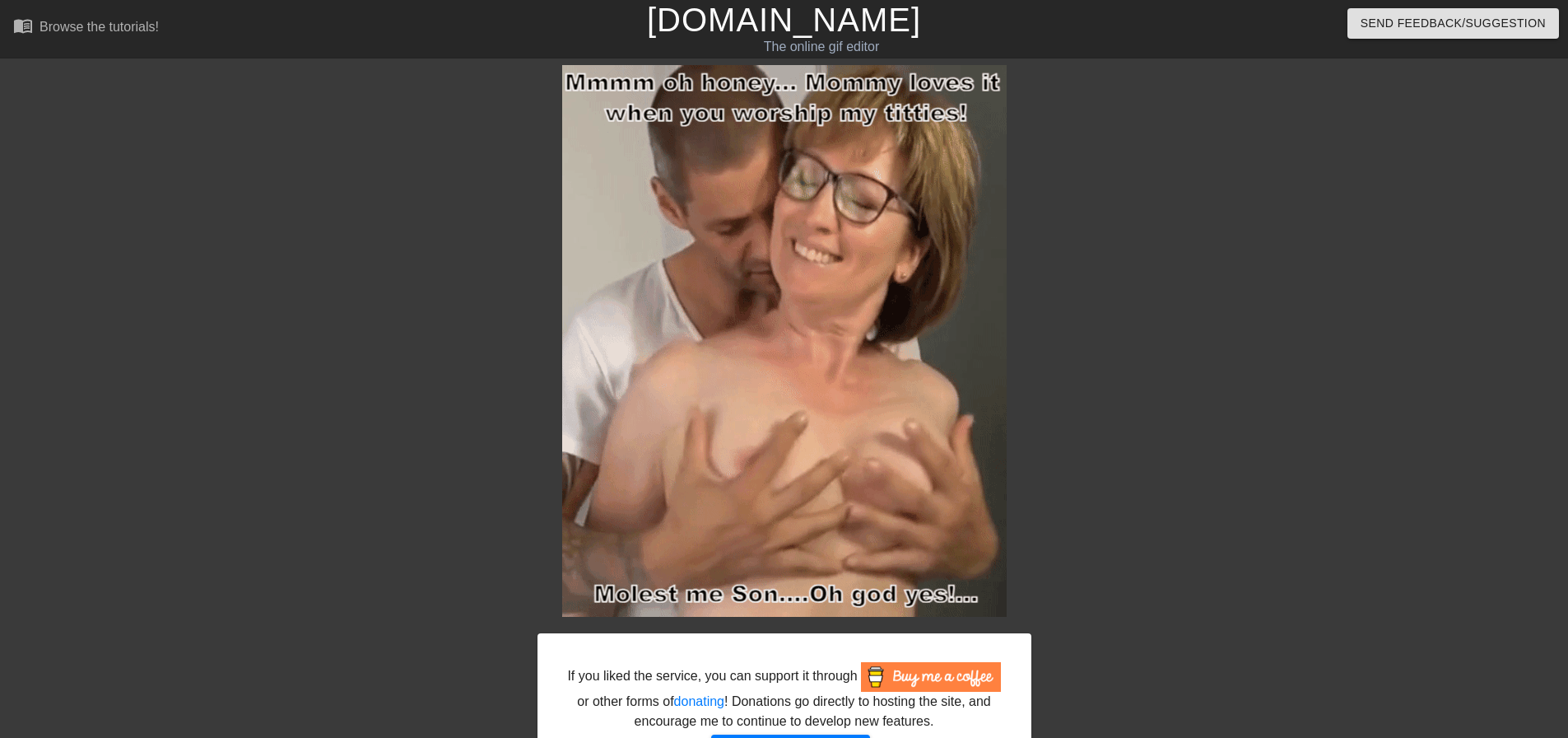
scroll to position [105, 0]
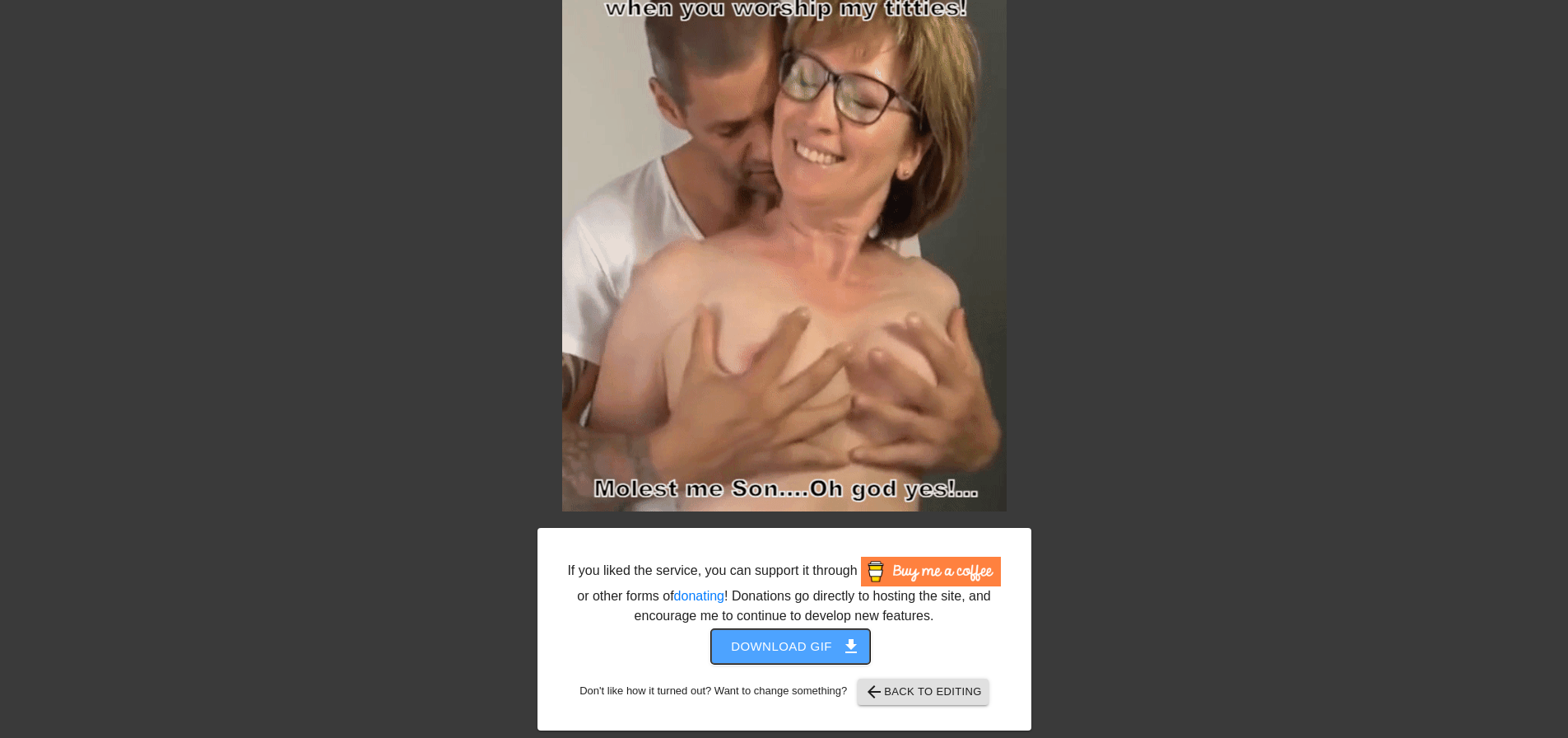
click at [799, 651] on span "Download gif get_app" at bounding box center [790, 646] width 119 height 22
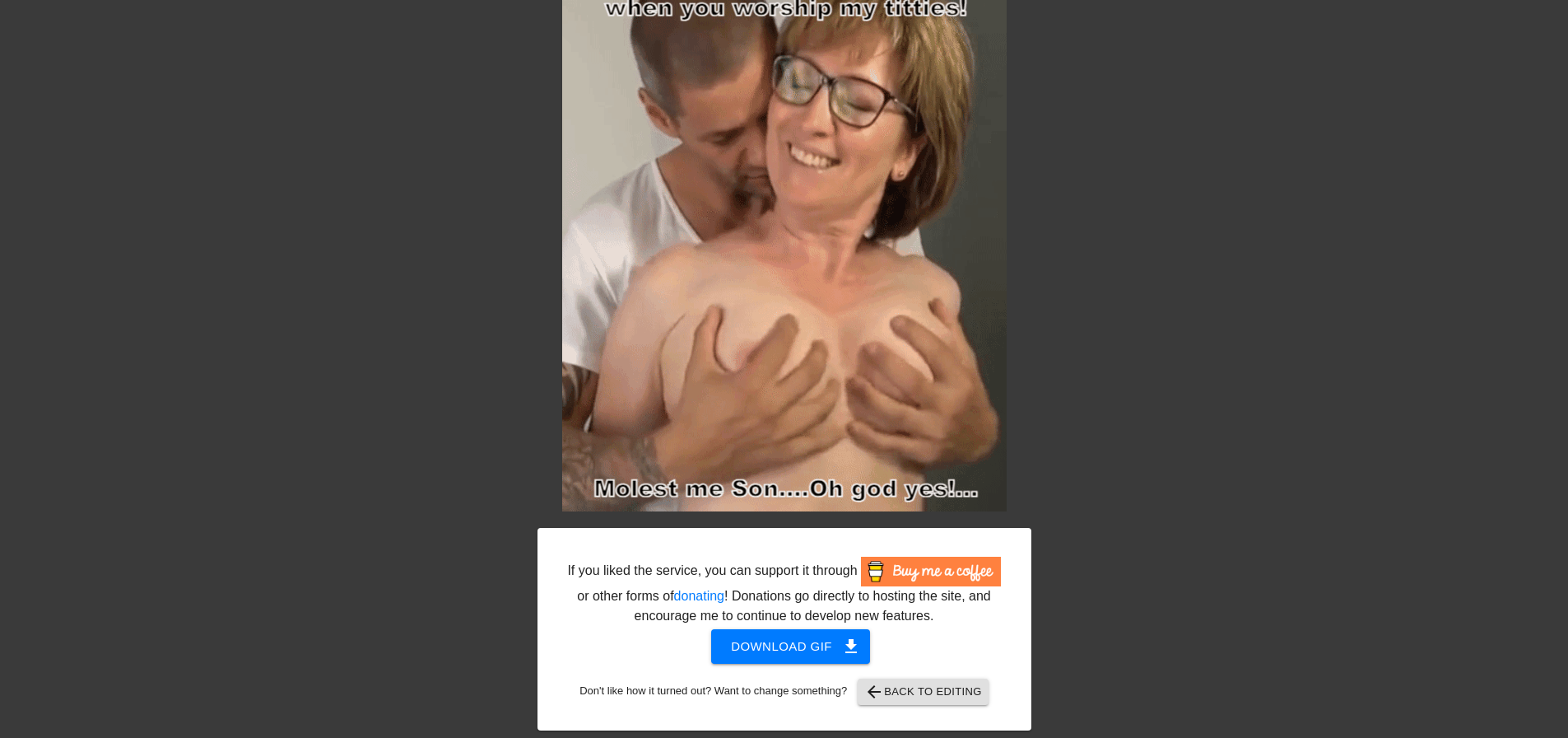
click at [1239, 323] on div at bounding box center [1175, 207] width 247 height 494
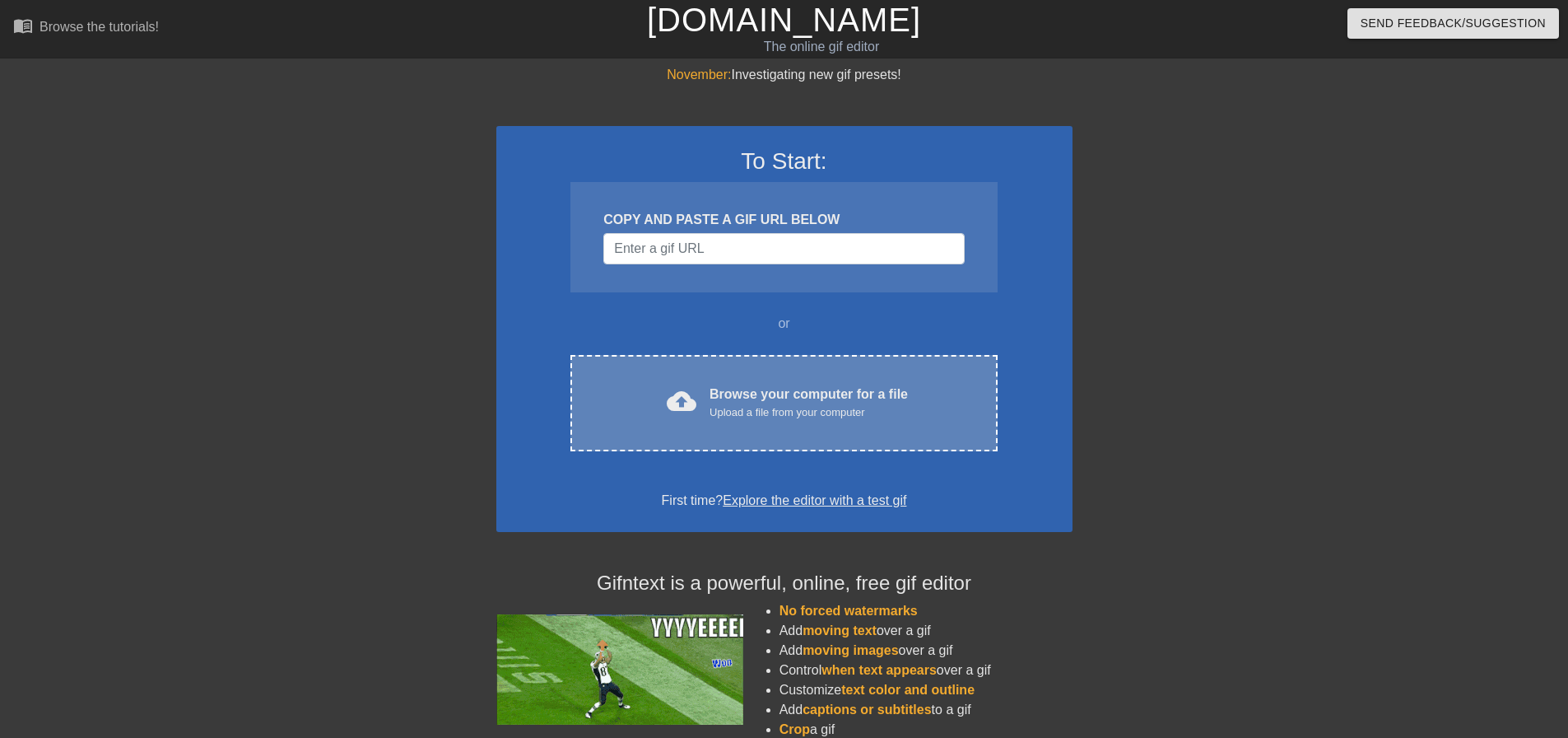
scroll to position [105, 0]
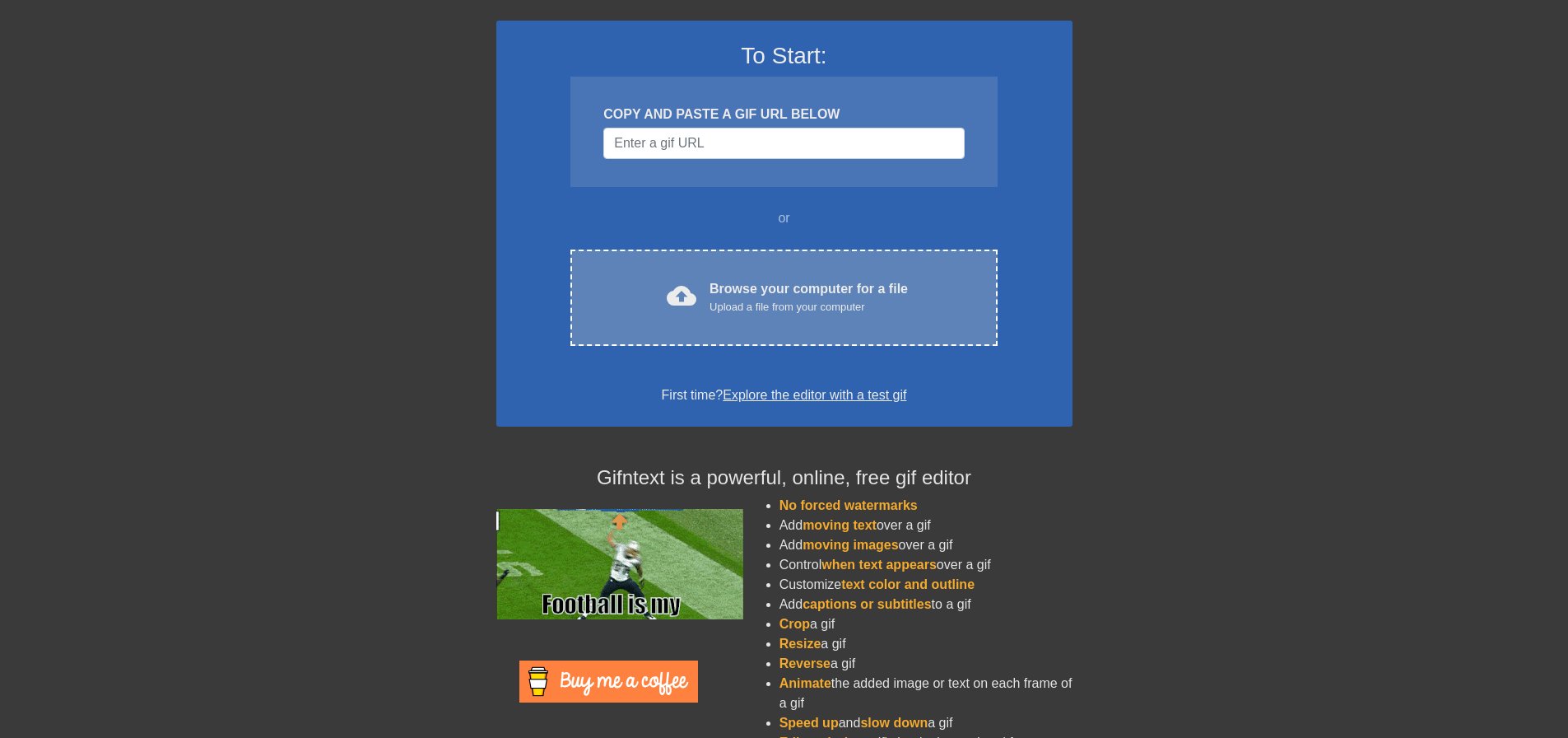
click at [928, 269] on div "cloud_upload Browse your computer for a file Upload a file from your computer C…" at bounding box center [783, 297] width 427 height 96
